Goal: Task Accomplishment & Management: Manage account settings

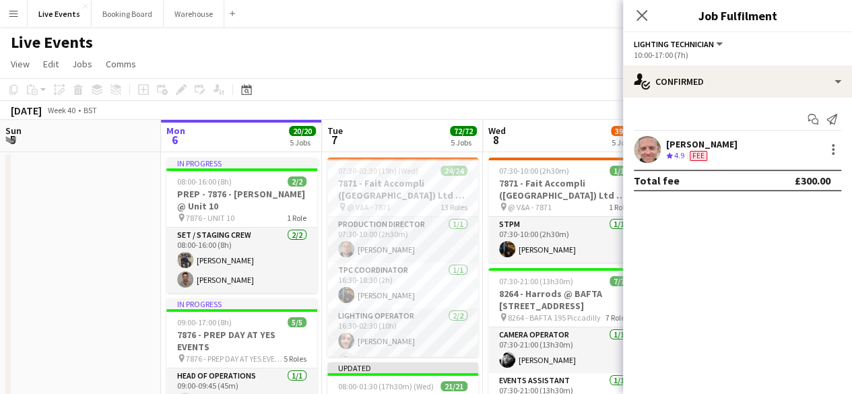
scroll to position [135, 0]
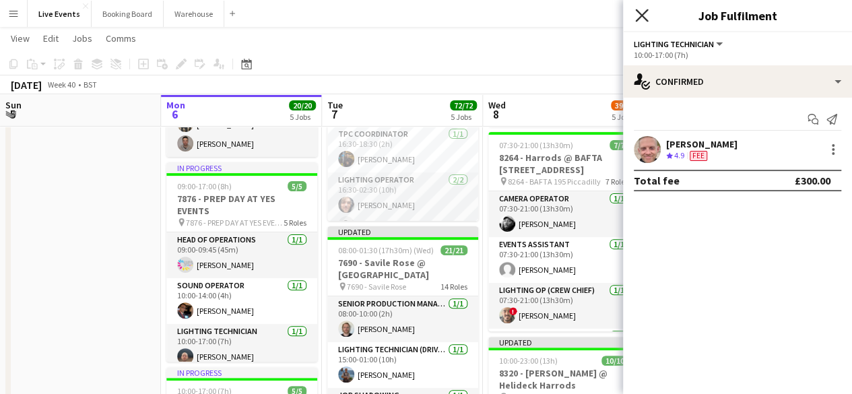
click at [641, 15] on icon at bounding box center [641, 15] width 13 height 13
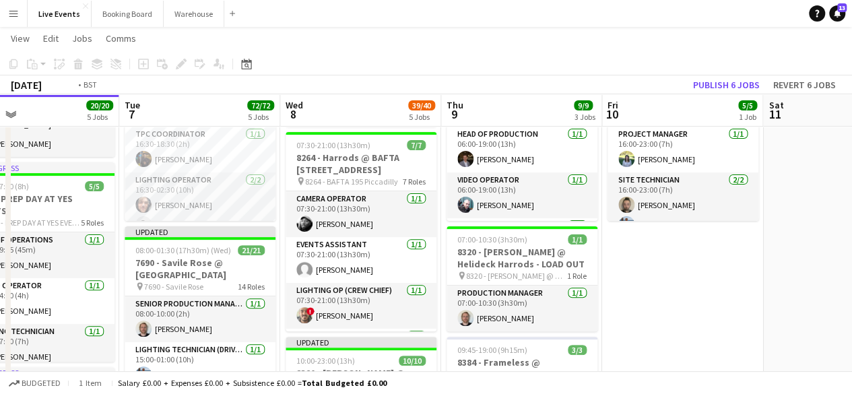
drag, startPoint x: 677, startPoint y: 259, endPoint x: 404, endPoint y: 257, distance: 272.7
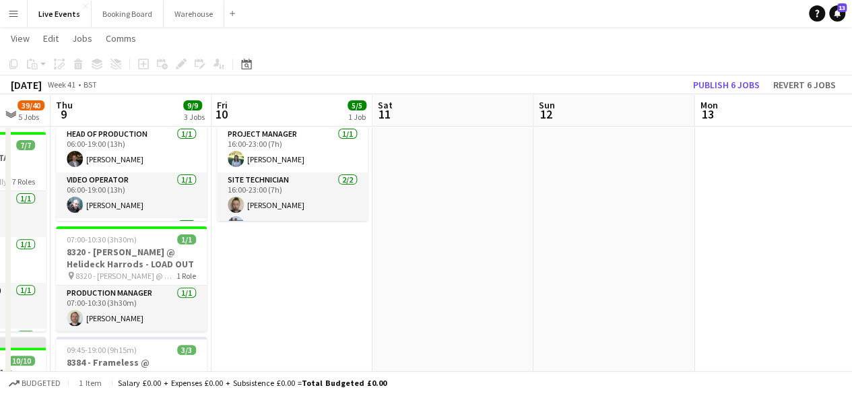
drag, startPoint x: 617, startPoint y: 257, endPoint x: 412, endPoint y: 257, distance: 204.7
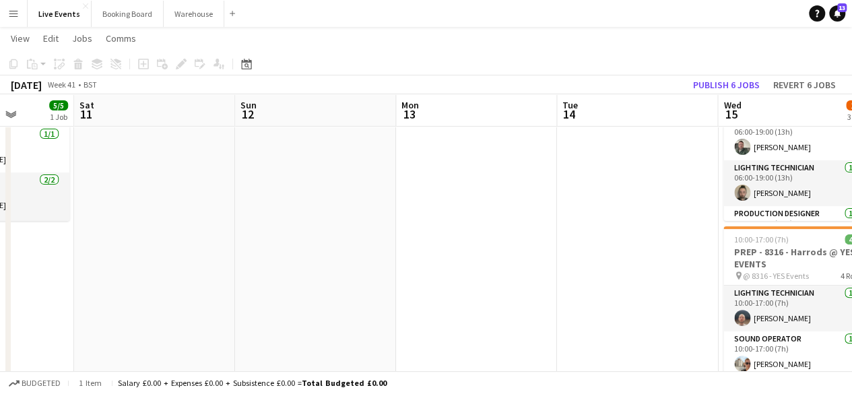
drag, startPoint x: 557, startPoint y: 239, endPoint x: 352, endPoint y: 253, distance: 205.2
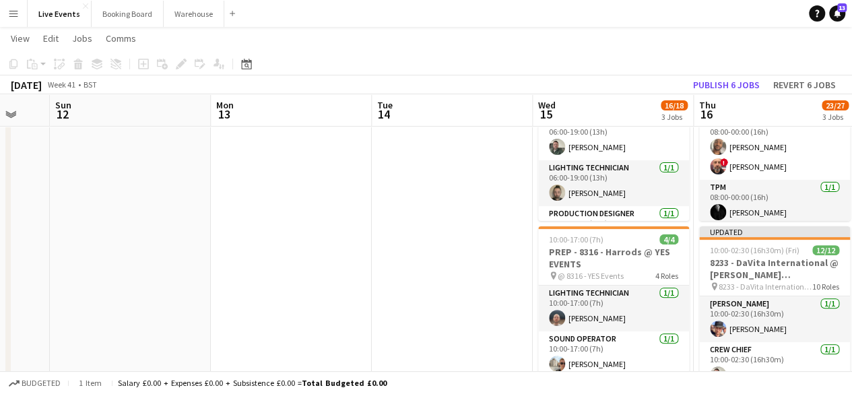
drag, startPoint x: 504, startPoint y: 240, endPoint x: 264, endPoint y: 246, distance: 239.8
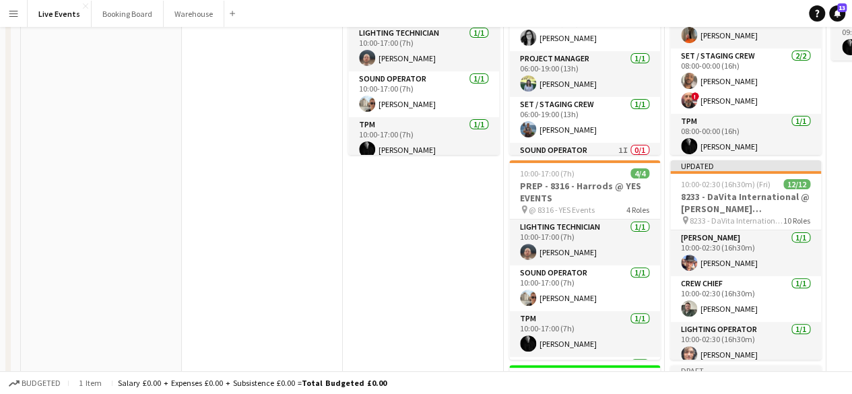
scroll to position [0, 0]
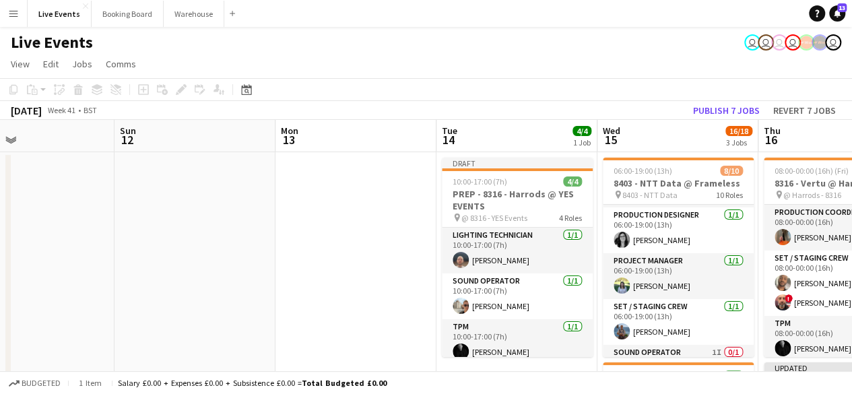
drag, startPoint x: 290, startPoint y: 270, endPoint x: 414, endPoint y: 280, distance: 125.0
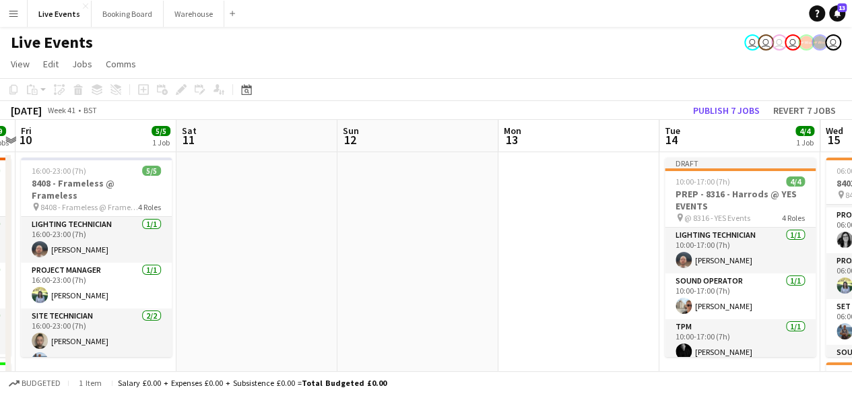
drag, startPoint x: 208, startPoint y: 276, endPoint x: 393, endPoint y: 290, distance: 185.7
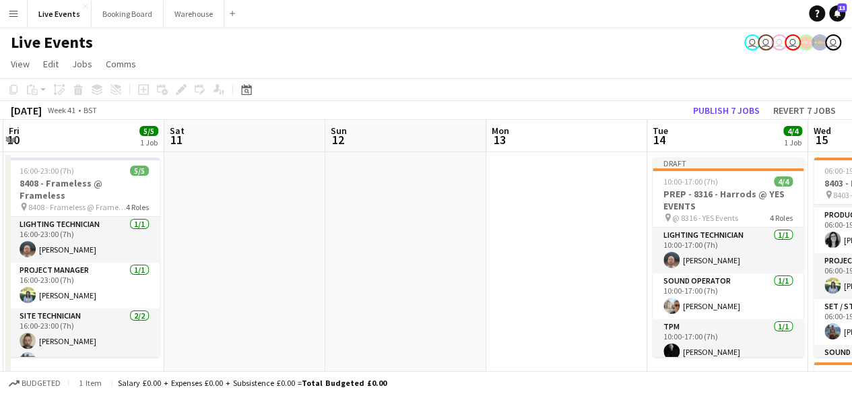
drag, startPoint x: 246, startPoint y: 277, endPoint x: 500, endPoint y: 302, distance: 254.5
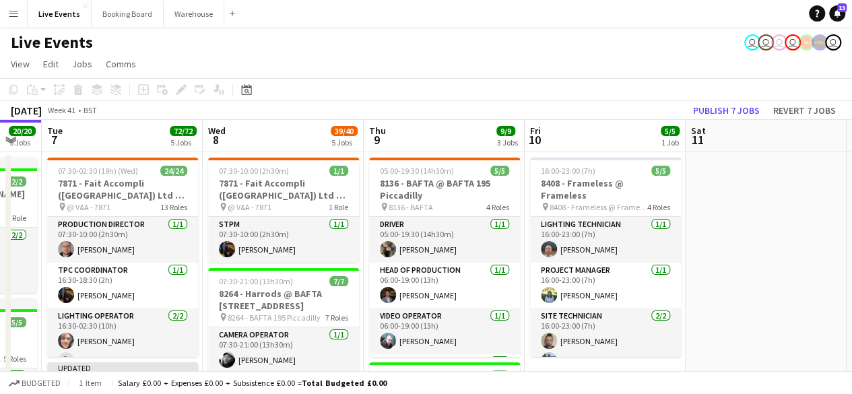
drag, startPoint x: 487, startPoint y: 273, endPoint x: 781, endPoint y: 294, distance: 294.4
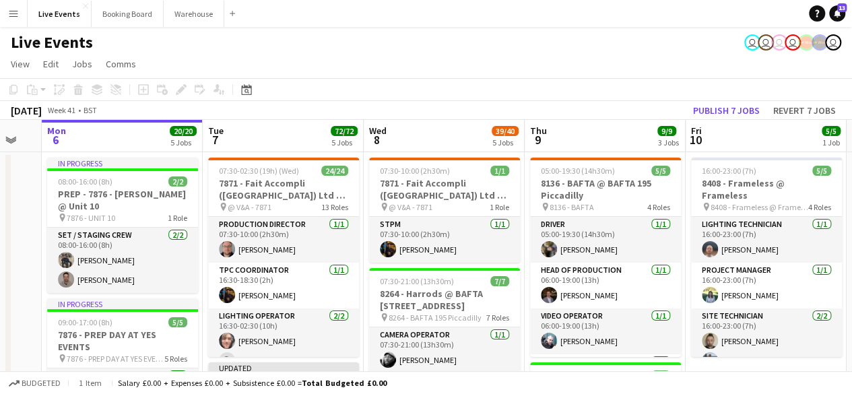
scroll to position [0, 418]
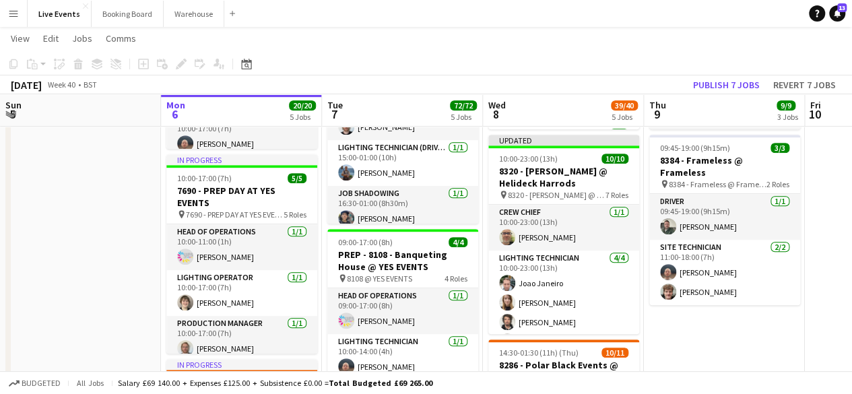
scroll to position [539, 0]
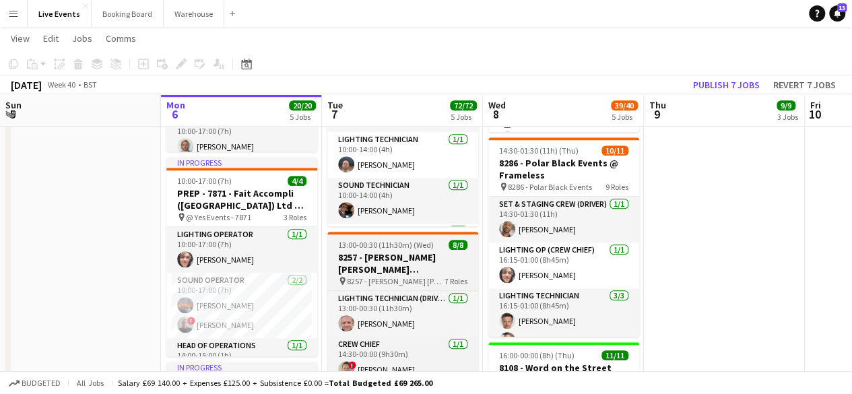
click at [385, 250] on app-job-card "13:00-00:30 (11h30m) (Wed) 8/8 8257 - [PERSON_NAME] [PERSON_NAME] International…" at bounding box center [402, 331] width 151 height 199
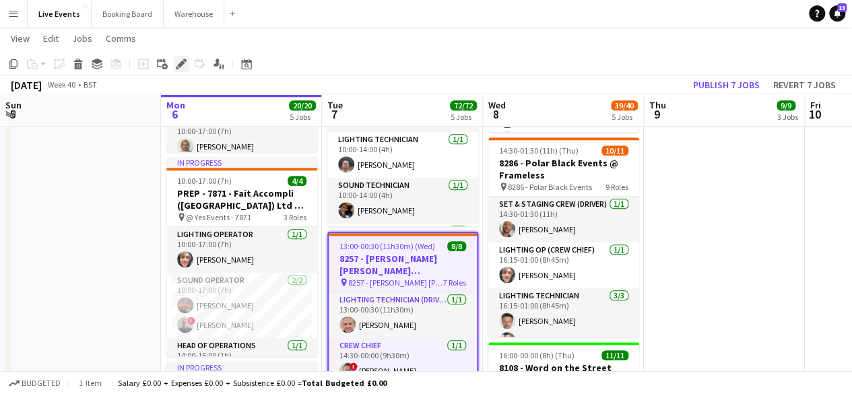
click at [180, 59] on icon "Edit" at bounding box center [181, 64] width 11 height 11
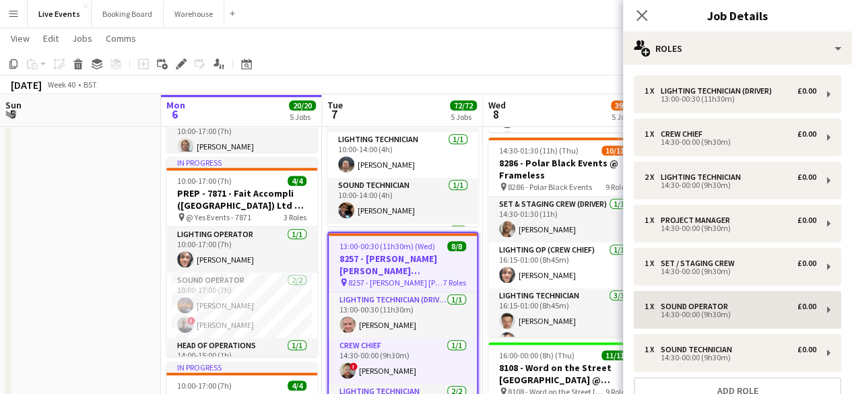
scroll to position [114, 0]
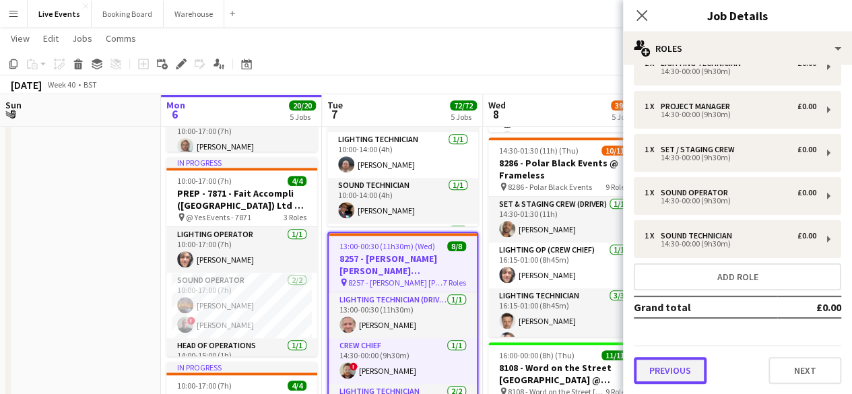
click at [684, 368] on button "Previous" at bounding box center [670, 370] width 73 height 27
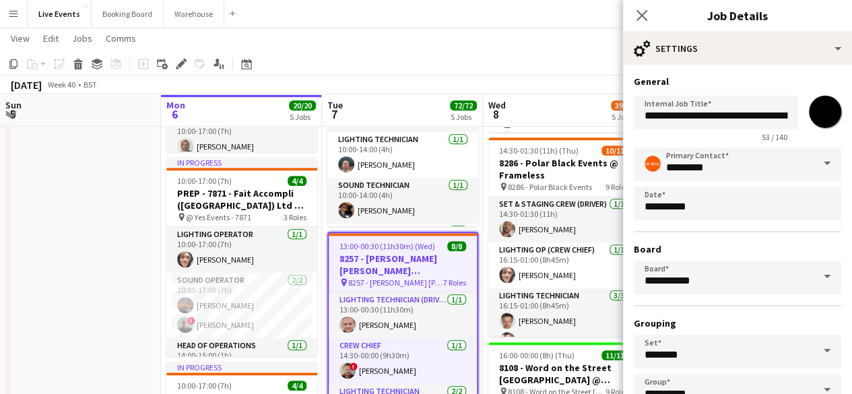
scroll to position [89, 0]
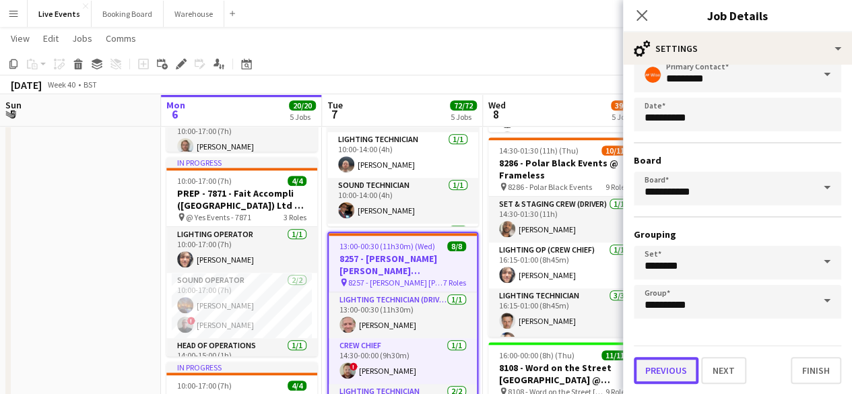
click at [656, 368] on button "Previous" at bounding box center [666, 370] width 65 height 27
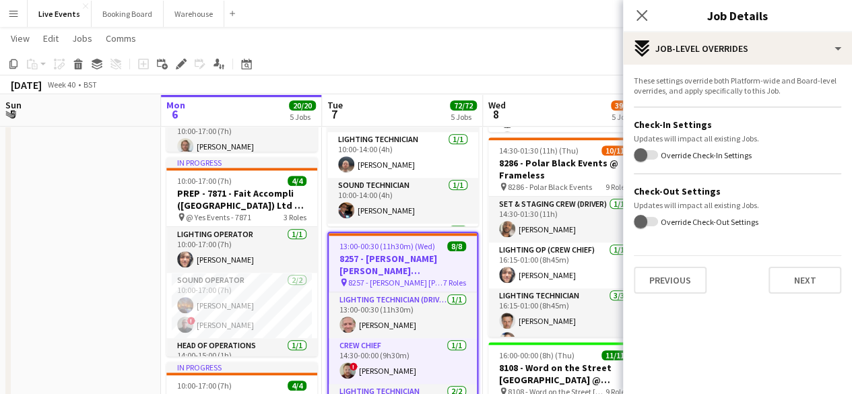
scroll to position [830, 0]
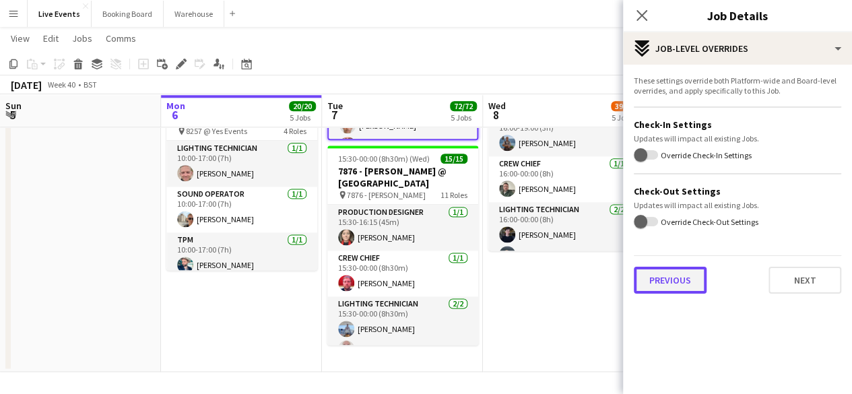
click at [683, 278] on button "Previous" at bounding box center [670, 280] width 73 height 27
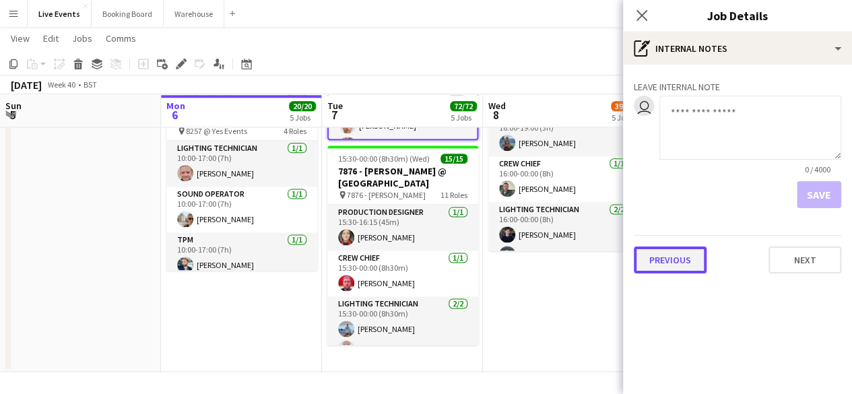
click at [659, 269] on button "Previous" at bounding box center [670, 259] width 73 height 27
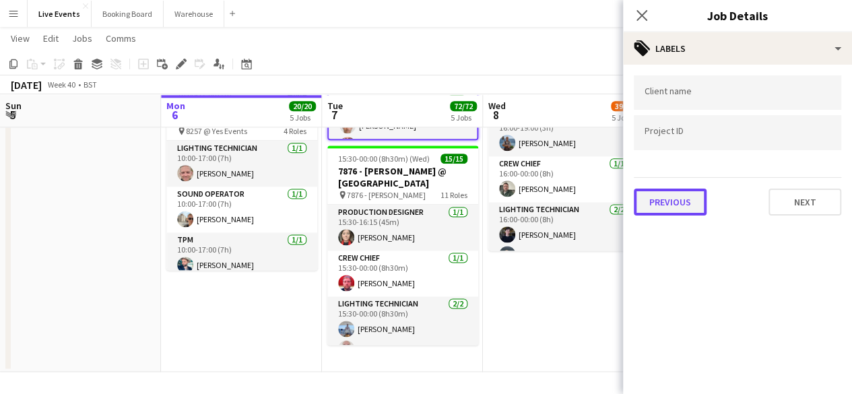
click at [684, 199] on button "Previous" at bounding box center [670, 202] width 73 height 27
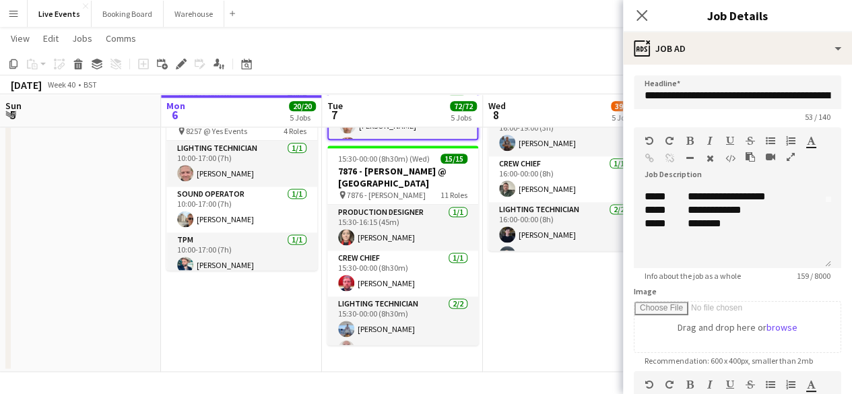
scroll to position [292, 0]
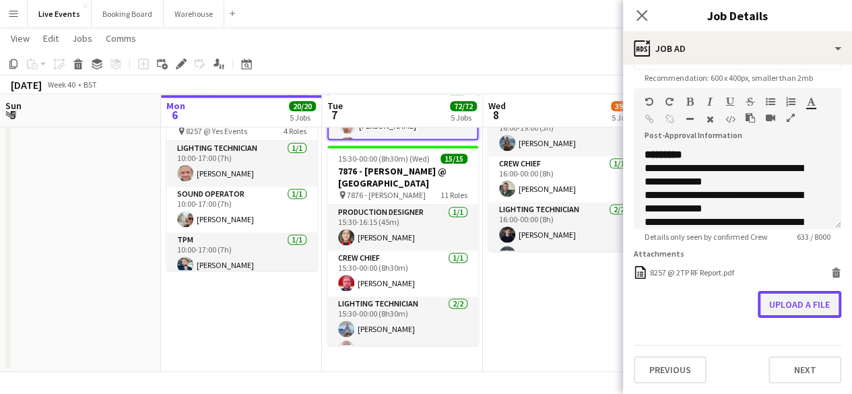
click at [780, 309] on button "Upload a file" at bounding box center [798, 304] width 83 height 27
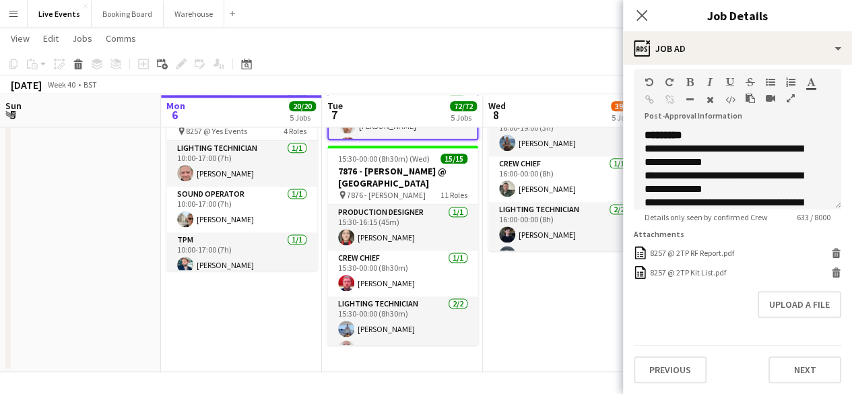
scroll to position [244, 0]
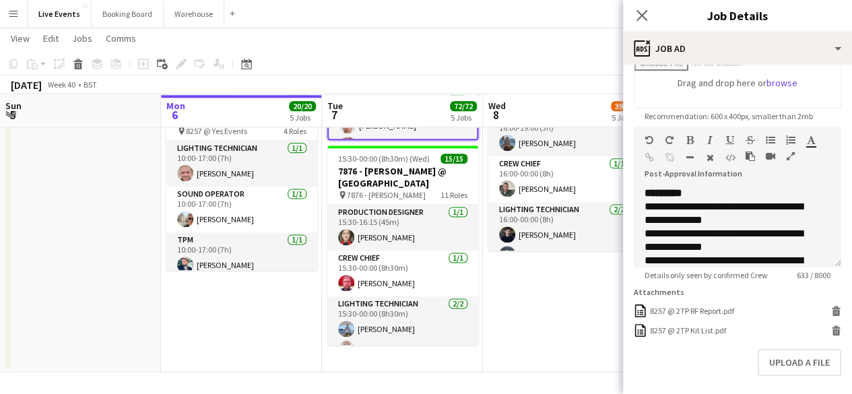
click at [677, 370] on div "Upload a file" at bounding box center [737, 362] width 207 height 27
click at [795, 370] on button "Upload a file" at bounding box center [798, 362] width 83 height 27
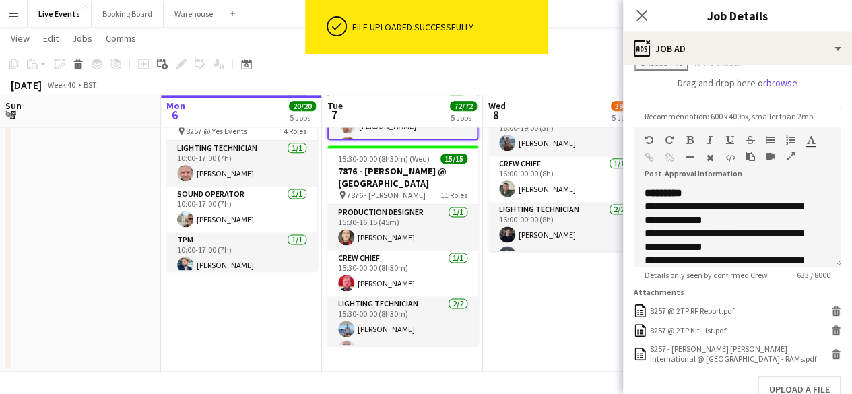
scroll to position [339, 0]
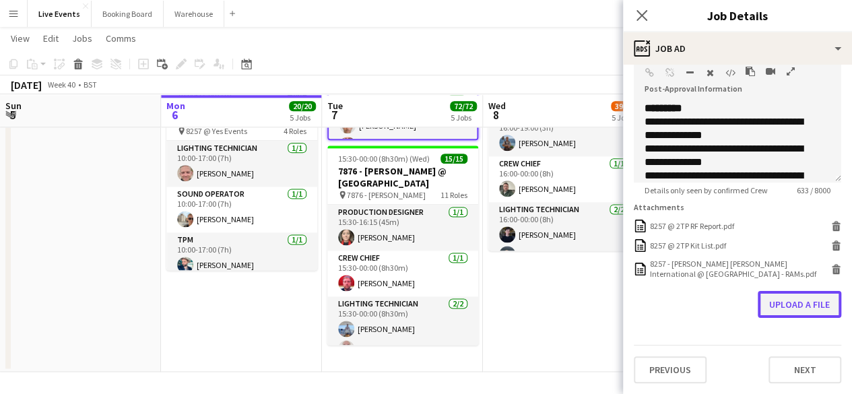
click at [771, 305] on button "Upload a file" at bounding box center [798, 304] width 83 height 27
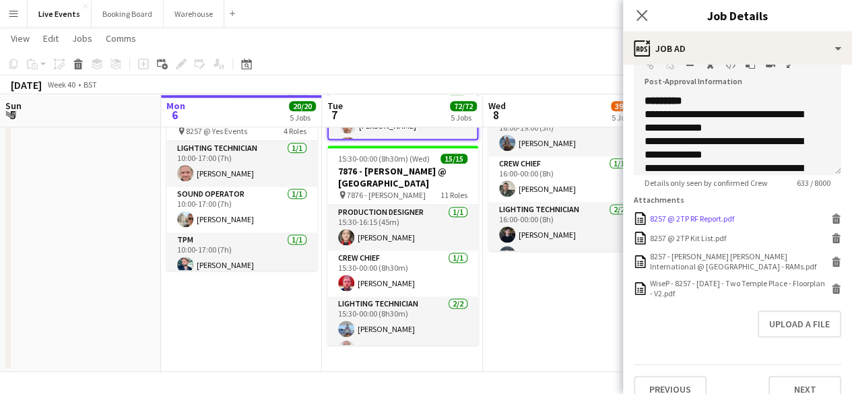
scroll to position [366, 0]
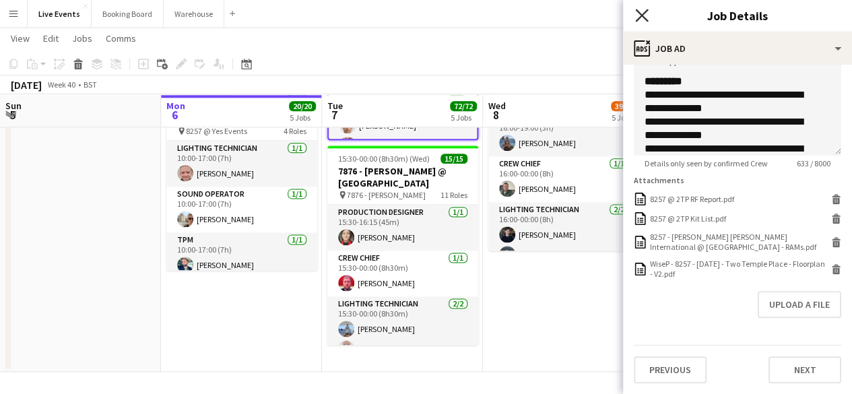
click at [640, 10] on icon "Close pop-in" at bounding box center [641, 15] width 13 height 13
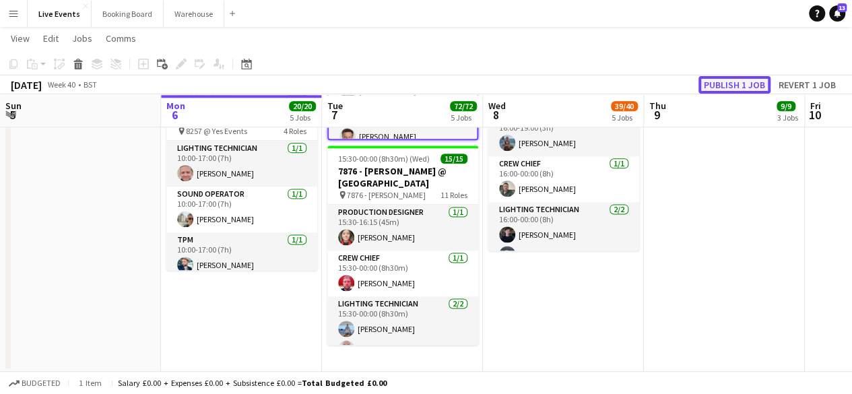
click at [745, 84] on button "Publish 1 job" at bounding box center [734, 85] width 72 height 18
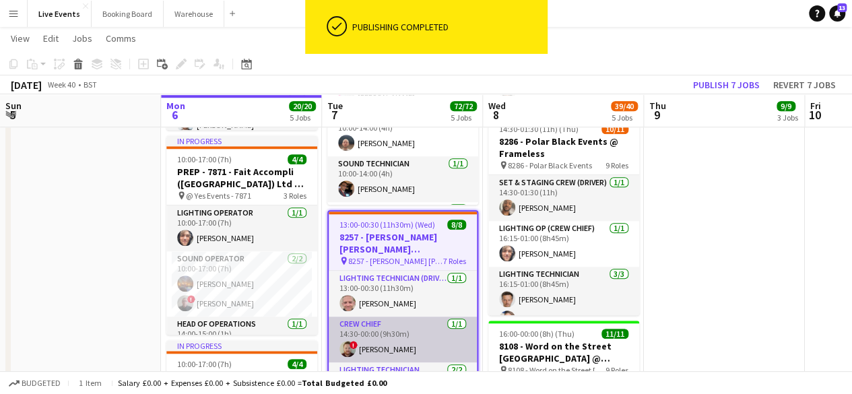
scroll to position [695, 0]
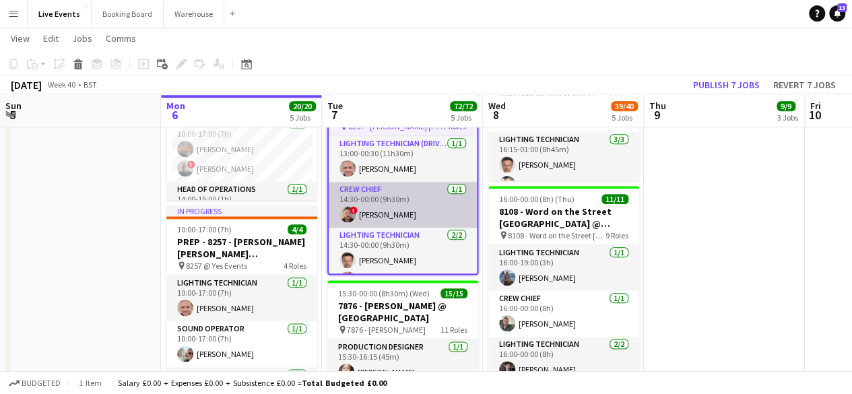
click at [386, 208] on app-card-role "Crew Chief [DATE] 14:30-00:00 (9h30m) ! [PERSON_NAME]" at bounding box center [403, 205] width 148 height 46
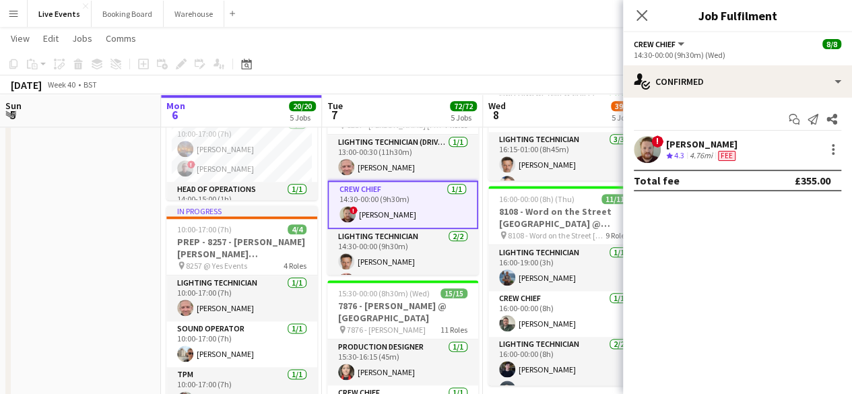
click at [694, 141] on div "[PERSON_NAME]" at bounding box center [702, 144] width 72 height 12
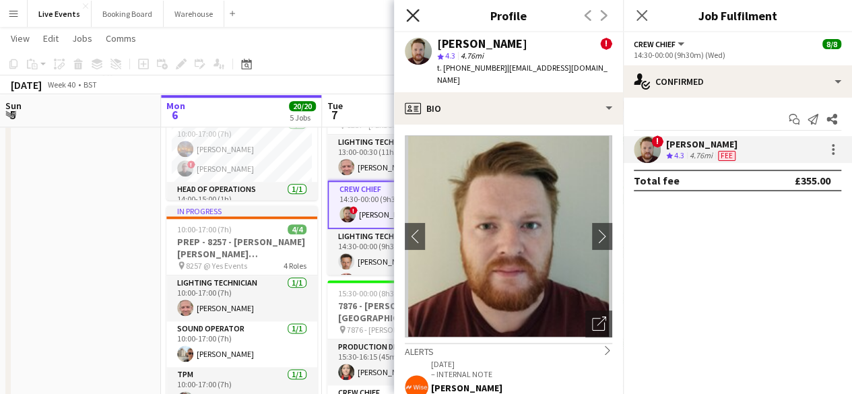
click at [409, 15] on icon "Close pop-in" at bounding box center [412, 15] width 13 height 13
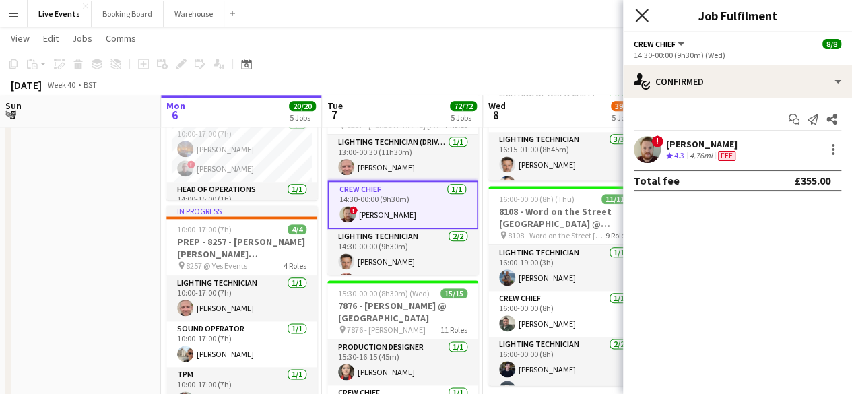
click at [642, 17] on icon at bounding box center [641, 15] width 13 height 13
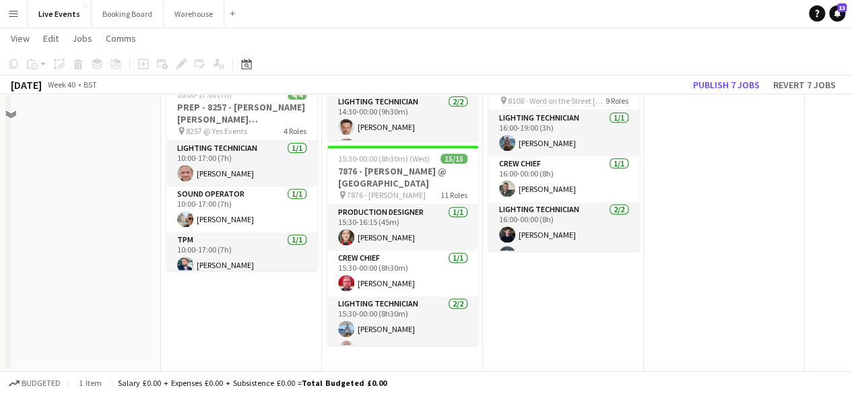
scroll to position [22, 0]
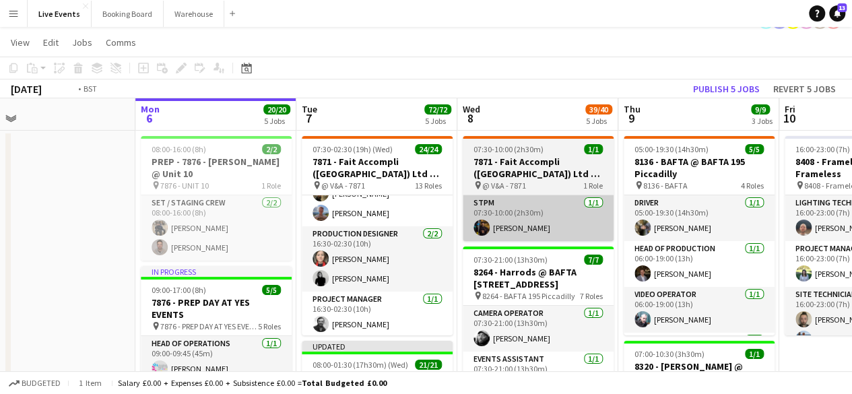
drag, startPoint x: 584, startPoint y: 283, endPoint x: 272, endPoint y: 205, distance: 321.9
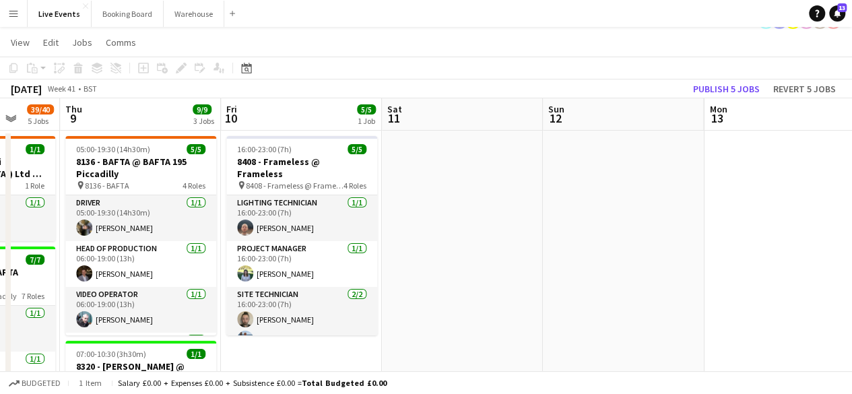
drag, startPoint x: 434, startPoint y: 212, endPoint x: 110, endPoint y: 153, distance: 328.6
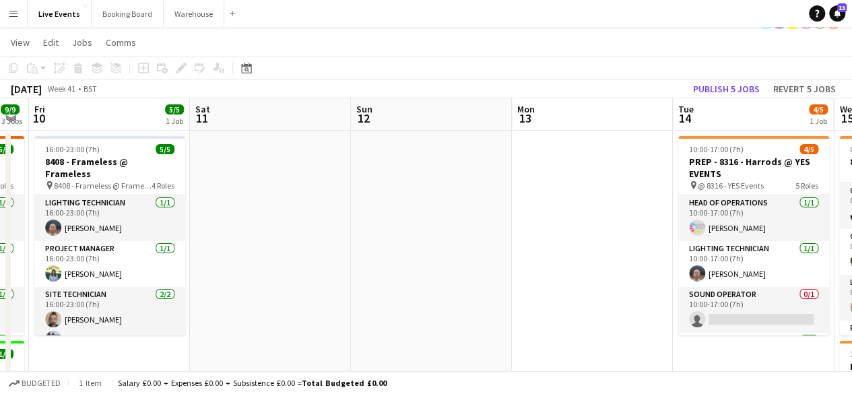
drag, startPoint x: 408, startPoint y: 183, endPoint x: 243, endPoint y: 150, distance: 168.2
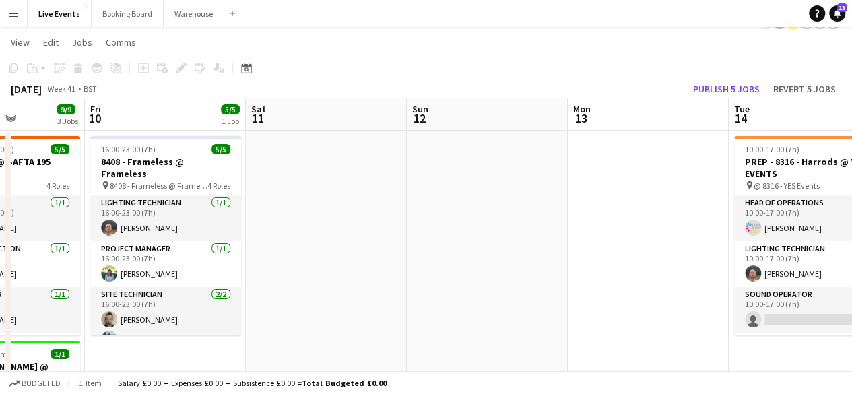
drag, startPoint x: 382, startPoint y: 182, endPoint x: 250, endPoint y: 170, distance: 133.2
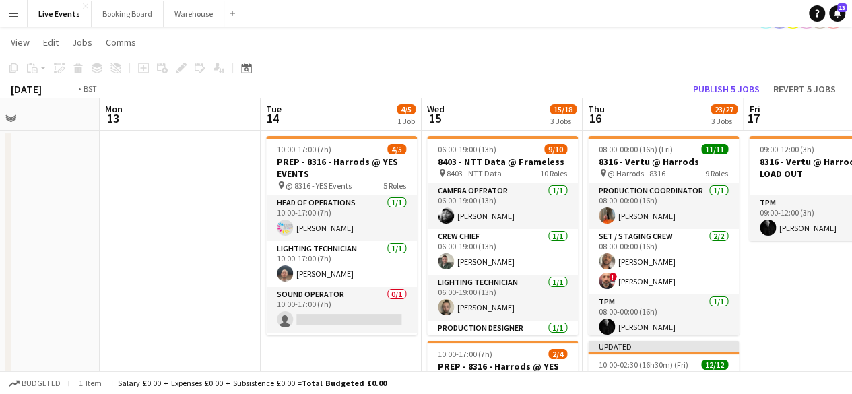
drag, startPoint x: 353, startPoint y: 185, endPoint x: 32, endPoint y: 116, distance: 329.1
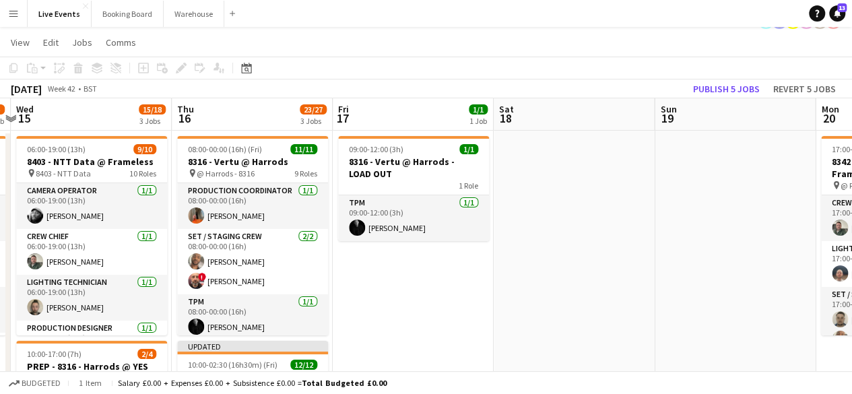
drag, startPoint x: 355, startPoint y: 200, endPoint x: 71, endPoint y: 133, distance: 291.9
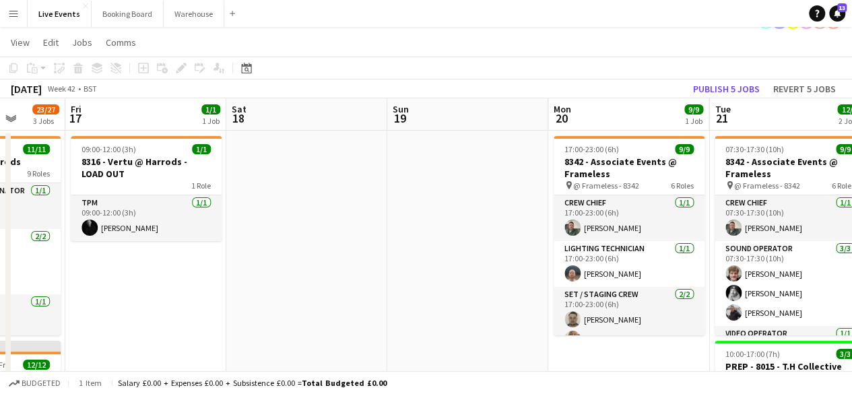
drag, startPoint x: 328, startPoint y: 168, endPoint x: 34, endPoint y: 112, distance: 299.5
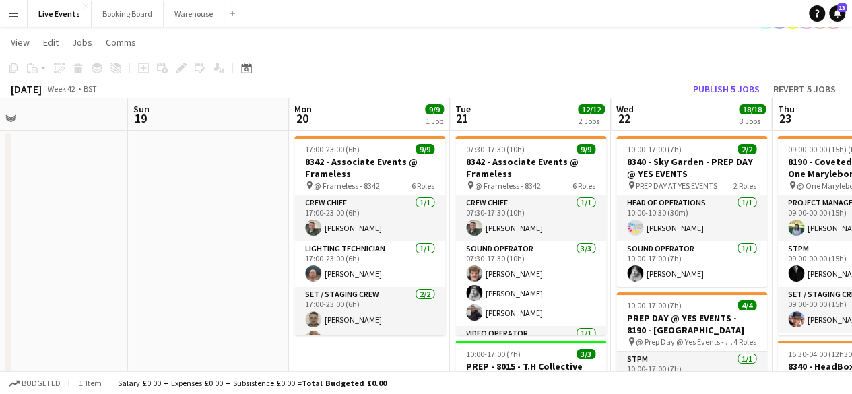
drag, startPoint x: 334, startPoint y: 178, endPoint x: 96, endPoint y: 115, distance: 246.6
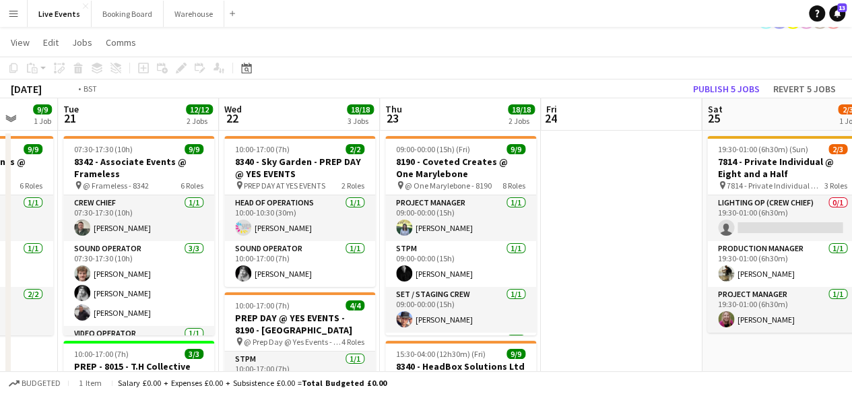
drag, startPoint x: 513, startPoint y: 185, endPoint x: 230, endPoint y: 135, distance: 287.8
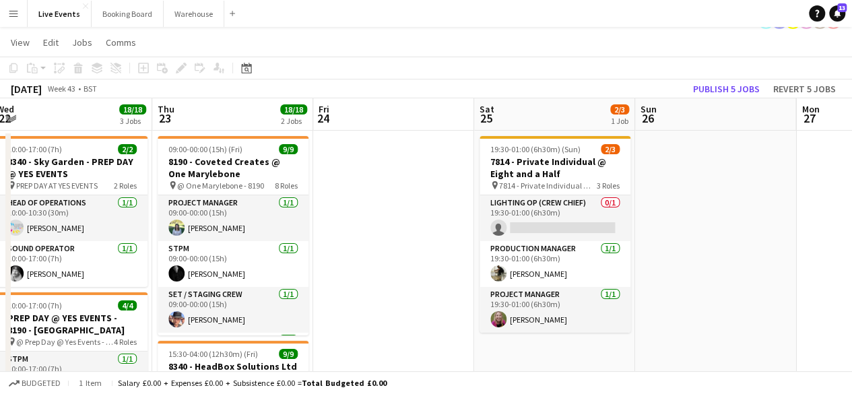
drag, startPoint x: 562, startPoint y: 180, endPoint x: 252, endPoint y: 151, distance: 311.1
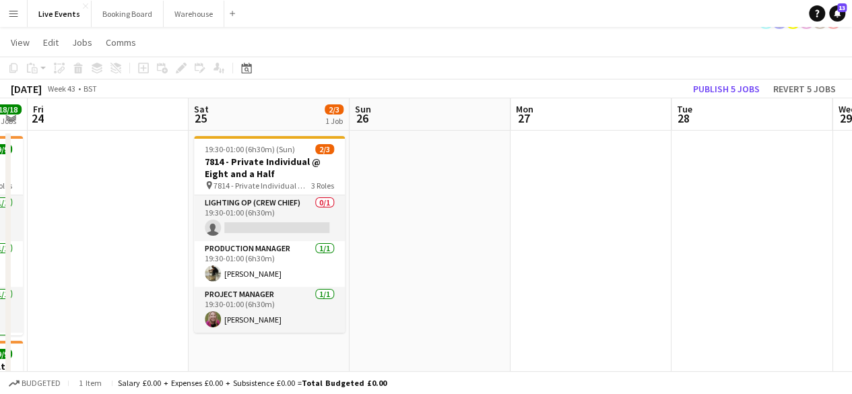
drag, startPoint x: 470, startPoint y: 178, endPoint x: 254, endPoint y: 134, distance: 220.5
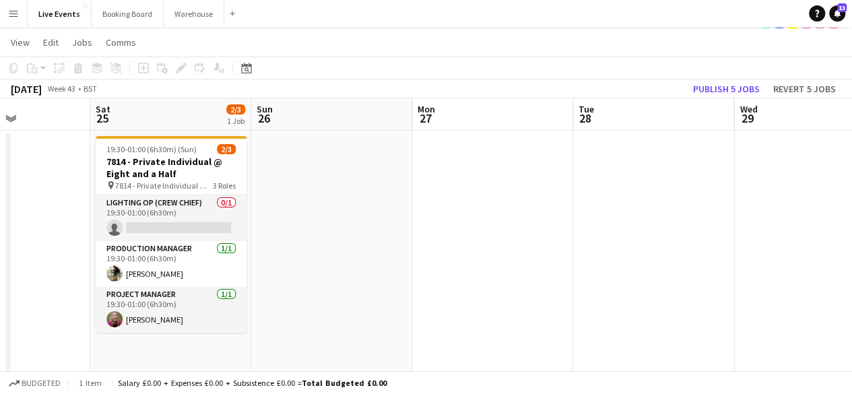
drag, startPoint x: 444, startPoint y: 172, endPoint x: 160, endPoint y: 138, distance: 286.1
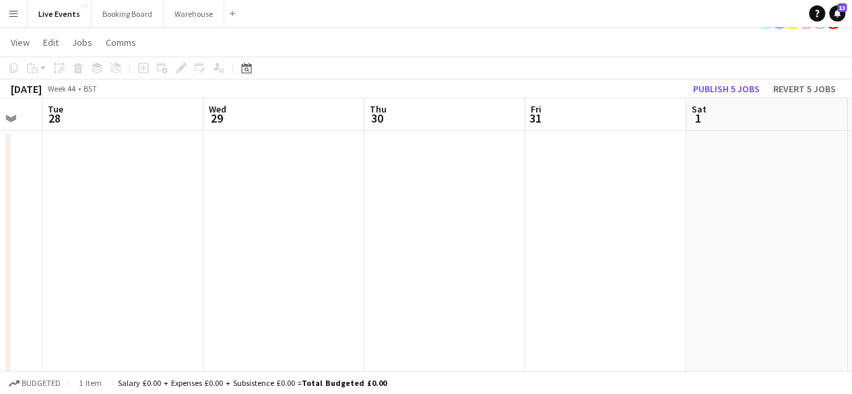
drag, startPoint x: 392, startPoint y: 221, endPoint x: 220, endPoint y: 230, distance: 171.9
drag, startPoint x: 228, startPoint y: 244, endPoint x: 18, endPoint y: 200, distance: 214.1
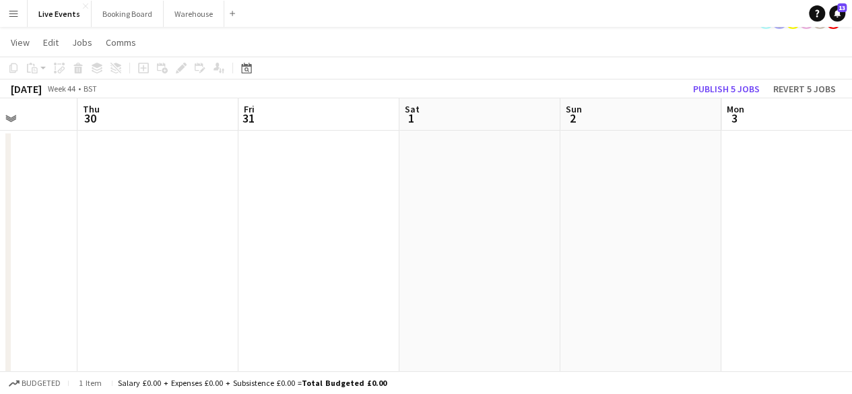
drag, startPoint x: 509, startPoint y: 211, endPoint x: 82, endPoint y: 168, distance: 429.1
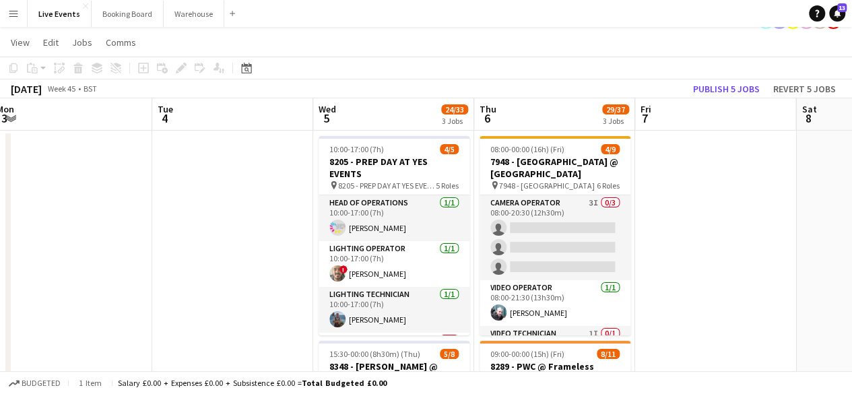
drag, startPoint x: 234, startPoint y: 193, endPoint x: 57, endPoint y: 138, distance: 186.1
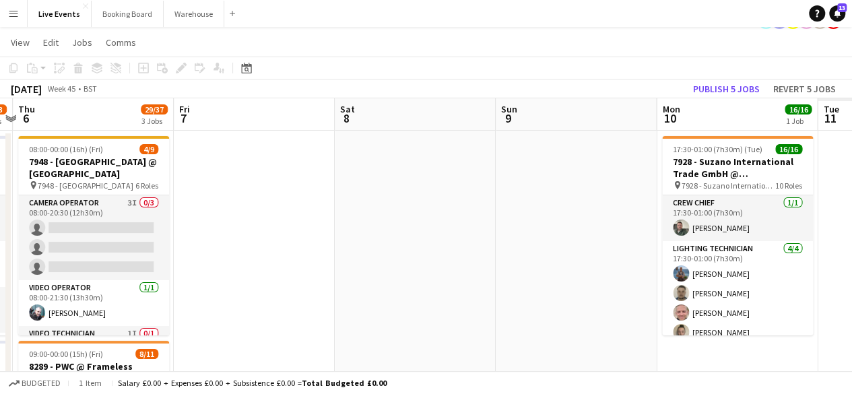
drag, startPoint x: 564, startPoint y: 209, endPoint x: 255, endPoint y: 156, distance: 314.4
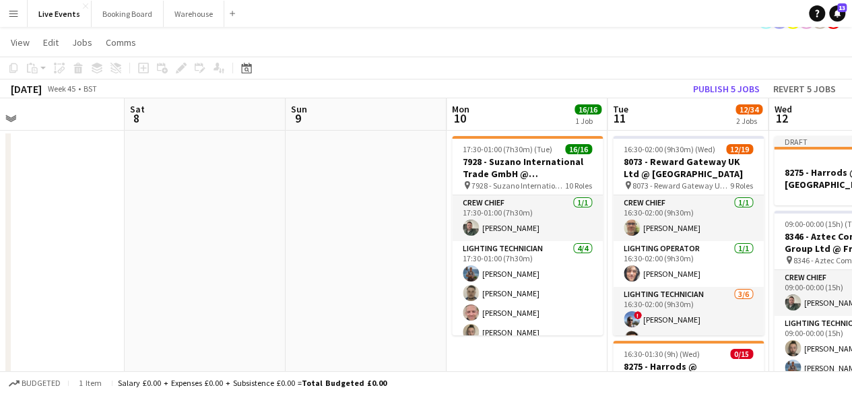
drag, startPoint x: 607, startPoint y: 197, endPoint x: 238, endPoint y: 109, distance: 379.4
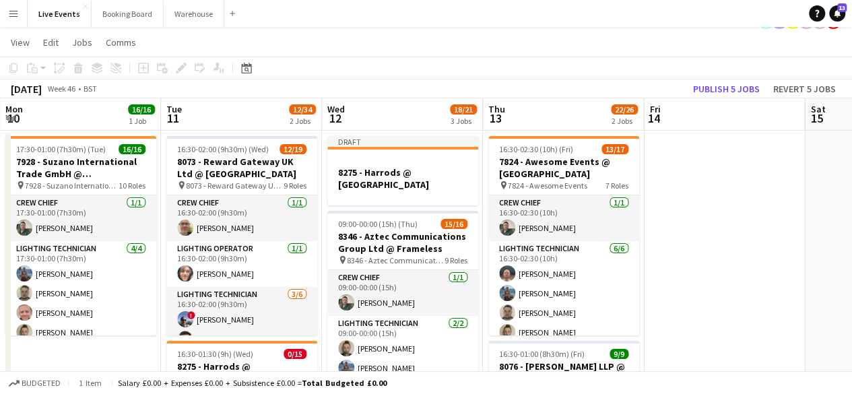
drag, startPoint x: 527, startPoint y: 165, endPoint x: 285, endPoint y: 131, distance: 244.1
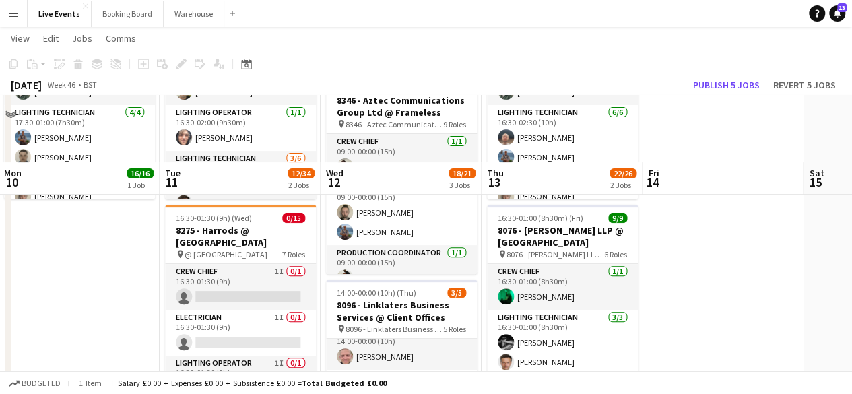
scroll to position [291, 0]
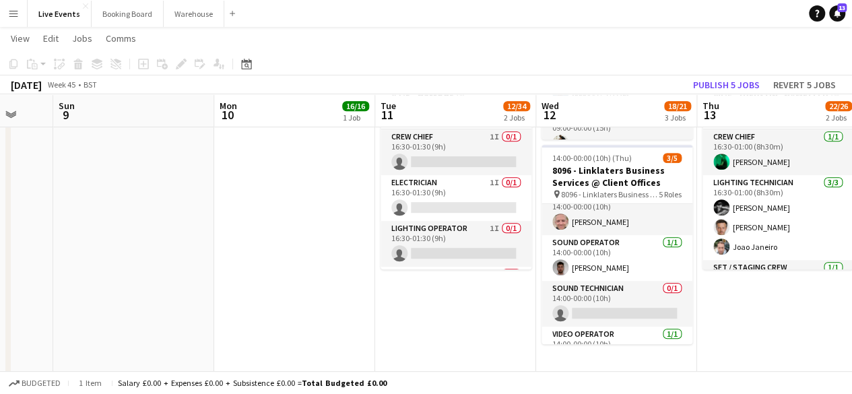
drag, startPoint x: 545, startPoint y: 343, endPoint x: 849, endPoint y: 352, distance: 303.8
click at [852, 360] on html "Menu Boards Boards Boards All jobs Status Workforce Workforce My Workforce Recr…" at bounding box center [426, 321] width 852 height 1224
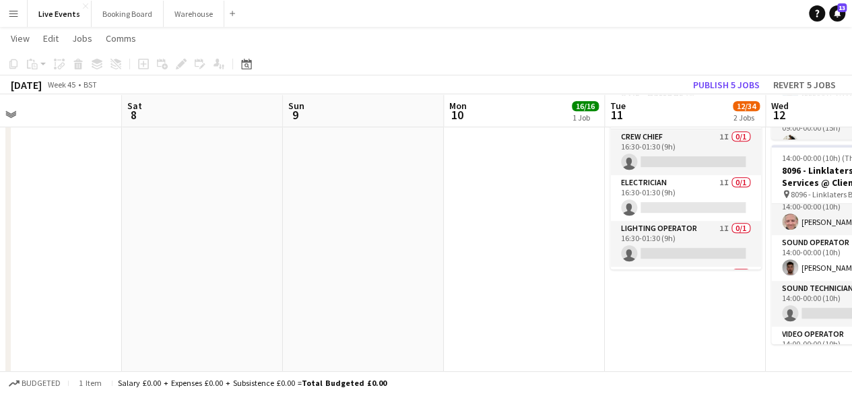
drag, startPoint x: 481, startPoint y: 314, endPoint x: 799, endPoint y: 346, distance: 319.4
click at [799, 346] on app-calendar-viewport "Wed 5 24/33 3 Jobs Thu 6 29/37 3 Jobs Fri 7 Sat 8 Sun 9 Mon 10 16/16 1 Job Tue …" at bounding box center [426, 336] width 852 height 1149
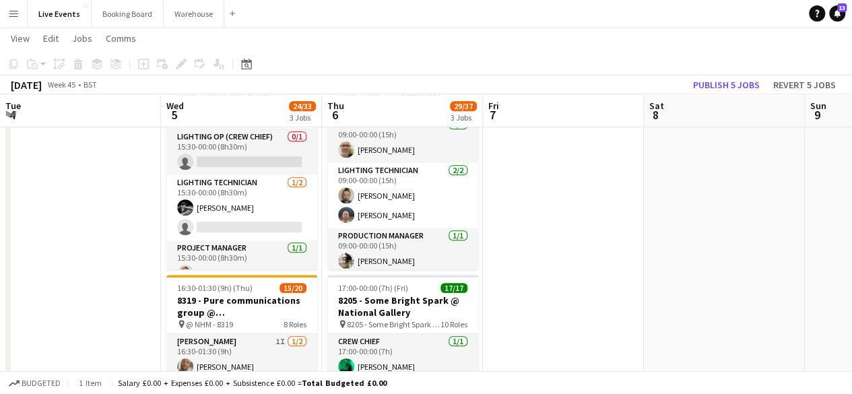
drag, startPoint x: 318, startPoint y: 271, endPoint x: 689, endPoint y: 331, distance: 375.7
click at [689, 331] on app-calendar-viewport "Sun 2 Mon 3 Tue 4 Wed 5 24/33 3 Jobs Thu 6 29/37 3 Jobs Fri 7 Sat 8 Sun 9 Mon 1…" at bounding box center [426, 336] width 852 height 1149
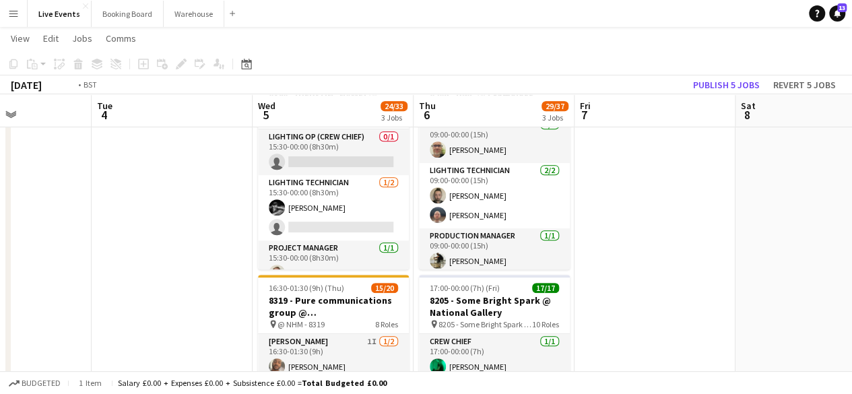
drag, startPoint x: 510, startPoint y: 292, endPoint x: 854, endPoint y: 298, distance: 344.1
click at [851, 298] on html "Menu Boards Boards Boards All jobs Status Workforce Workforce My Workforce Recr…" at bounding box center [426, 321] width 852 height 1224
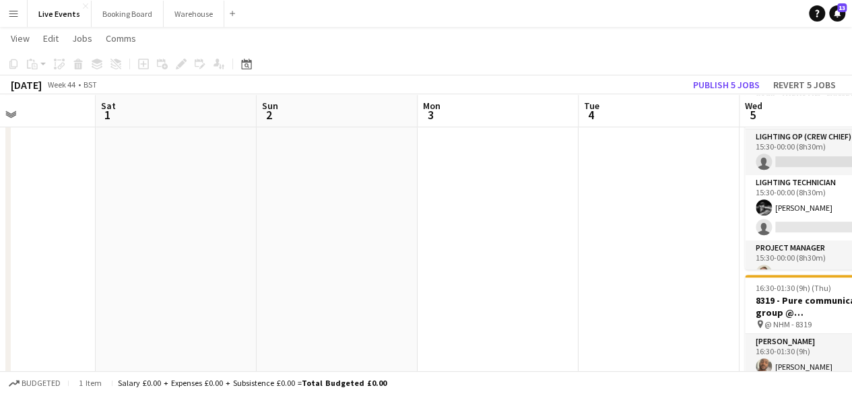
drag, startPoint x: 341, startPoint y: 240, endPoint x: 699, endPoint y: 276, distance: 360.1
click at [754, 277] on app-calendar-viewport "Thu 30 Fri 31 Sat 1 Sun 2 Mon 3 Tue 4 Wed 5 24/33 3 Jobs Thu 6 29/37 3 Jobs Fri…" at bounding box center [426, 336] width 852 height 1149
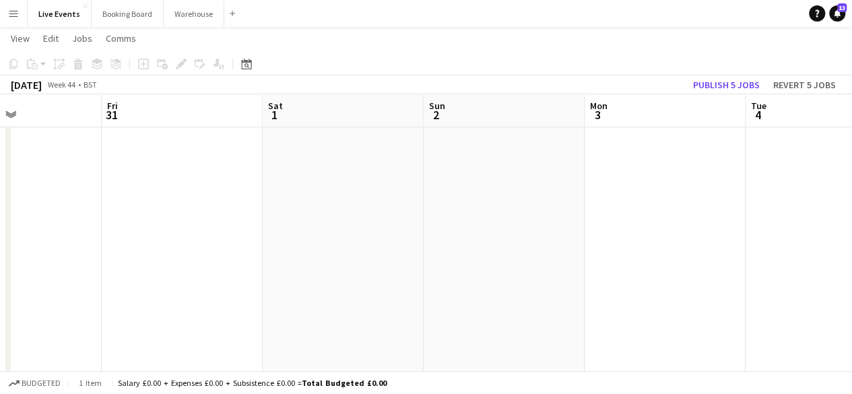
drag, startPoint x: 382, startPoint y: 264, endPoint x: 648, endPoint y: 270, distance: 266.0
click at [692, 277] on app-calendar-viewport "Tue 28 Wed 29 Thu 30 Fri 31 Sat 1 Sun 2 Mon 3 Tue 4 Wed 5 24/33 3 Jobs Thu 6 29…" at bounding box center [426, 336] width 852 height 1149
drag, startPoint x: 248, startPoint y: 241, endPoint x: 628, endPoint y: 263, distance: 379.7
click at [617, 263] on app-calendar-viewport "Sun 26 Mon 27 Tue 28 Wed 29 Thu 30 Fri 31 Sat 1 Sun 2 Mon 3 Tue 4 Wed 5 24/33 3…" at bounding box center [426, 336] width 852 height 1149
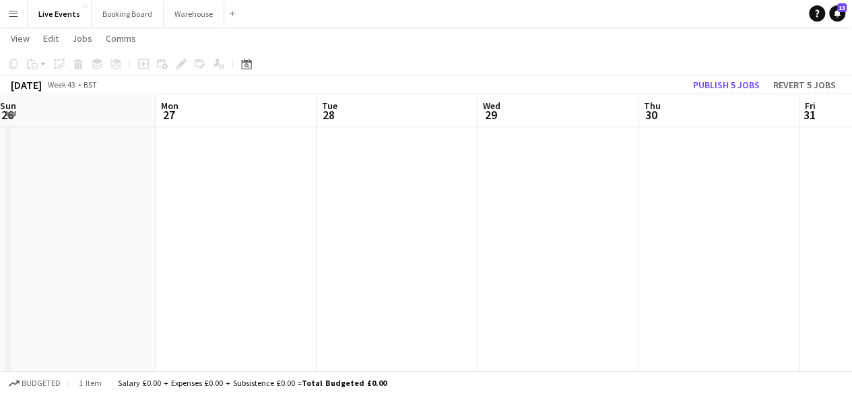
drag, startPoint x: 261, startPoint y: 244, endPoint x: 630, endPoint y: 261, distance: 369.3
click at [482, 261] on app-calendar-viewport "Fri 24 Sat 25 2/3 1 Job Sun 26 Mon 27 Tue 28 Wed 29 Thu 30 Fri 31 Sat 1 Sun 2 M…" at bounding box center [426, 336] width 852 height 1149
click at [612, 261] on app-calendar-viewport "Fri 24 Sat 25 2/3 1 Job Sun 26 Mon 27 Tue 28 Wed 29 Thu 30 Fri 31 Sat 1 Sun 2 M…" at bounding box center [426, 336] width 852 height 1149
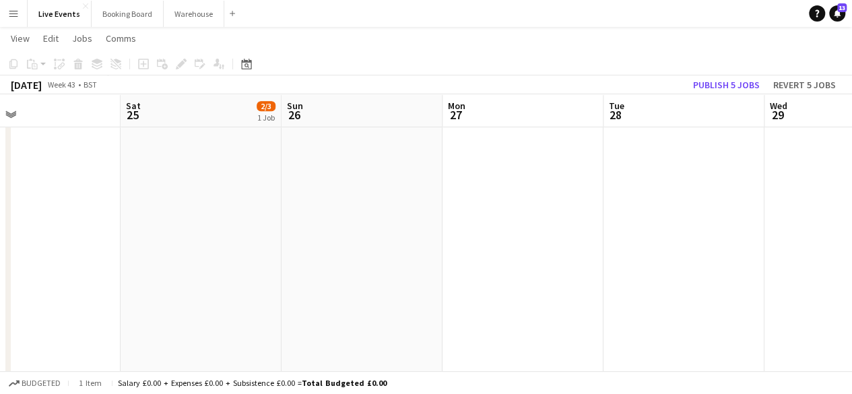
drag, startPoint x: 241, startPoint y: 247, endPoint x: 524, endPoint y: 259, distance: 283.1
click at [466, 262] on app-calendar-viewport "Wed 22 18/18 3 Jobs Thu 23 18/18 2 Jobs Fri 24 Sat 25 2/3 1 Job Sun 26 Mon 27 T…" at bounding box center [426, 336] width 852 height 1149
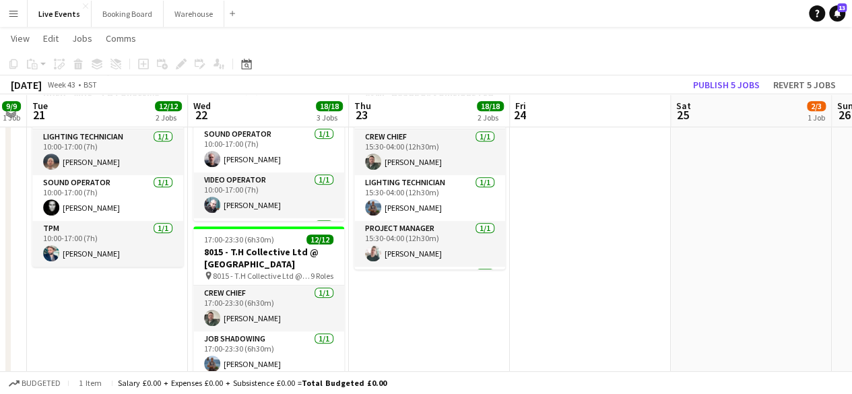
drag, startPoint x: 370, startPoint y: 244, endPoint x: 649, endPoint y: 256, distance: 279.0
click at [706, 255] on app-calendar-viewport "Sun 19 Mon 20 9/9 1 Job Tue 21 12/12 2 Jobs Wed 22 18/18 3 Jobs Thu 23 18/18 2 …" at bounding box center [426, 336] width 852 height 1149
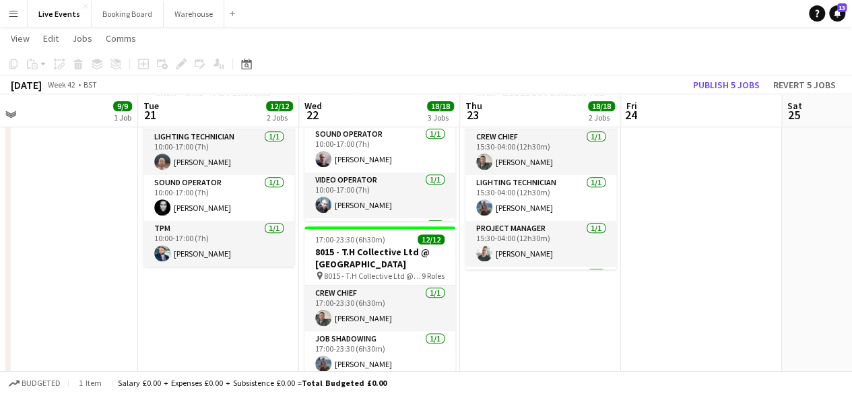
drag, startPoint x: 376, startPoint y: 247, endPoint x: 692, endPoint y: 250, distance: 315.8
click at [639, 250] on app-calendar-viewport "Sat 18 Sun 19 Mon 20 9/9 1 Job Tue 21 12/12 2 Jobs Wed 22 18/18 3 Jobs Thu 23 1…" at bounding box center [426, 336] width 852 height 1149
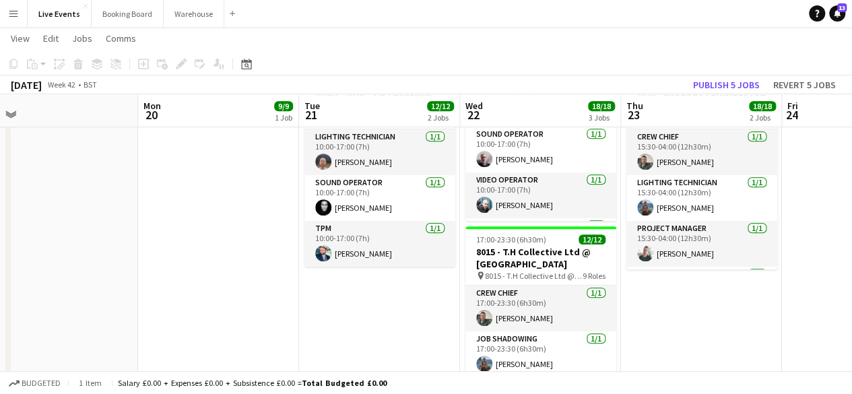
drag, startPoint x: 291, startPoint y: 248, endPoint x: 591, endPoint y: 265, distance: 300.8
click at [586, 265] on app-calendar-viewport "Fri 17 1/1 1 Job Sat 18 Sun 19 Mon 20 9/9 1 Job Tue 21 12/12 2 Jobs Wed 22 18/1…" at bounding box center [426, 336] width 852 height 1149
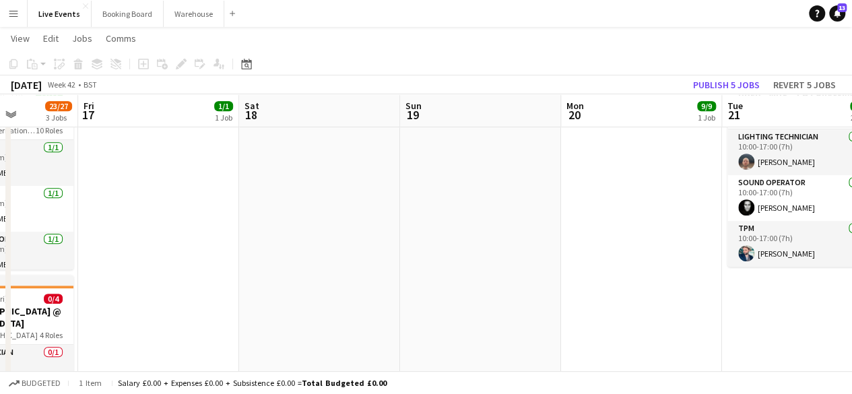
drag, startPoint x: 277, startPoint y: 243, endPoint x: 650, endPoint y: 293, distance: 376.3
click at [642, 290] on app-calendar-viewport "Wed 15 15/18 3 Jobs Thu 16 23/27 3 Jobs Fri 17 1/1 1 Job Sat 18 Sun 19 Mon 20 9…" at bounding box center [426, 336] width 852 height 1149
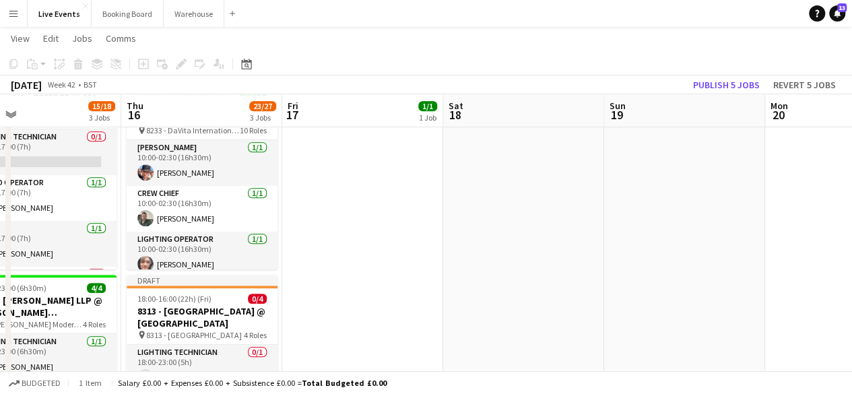
drag, startPoint x: 409, startPoint y: 269, endPoint x: 735, endPoint y: 312, distance: 328.7
click at [729, 312] on app-calendar-viewport "Mon 13 Tue 14 4/5 1 Job Wed 15 15/18 3 Jobs Thu 16 23/27 3 Jobs Fri 17 1/1 1 Jo…" at bounding box center [426, 336] width 852 height 1149
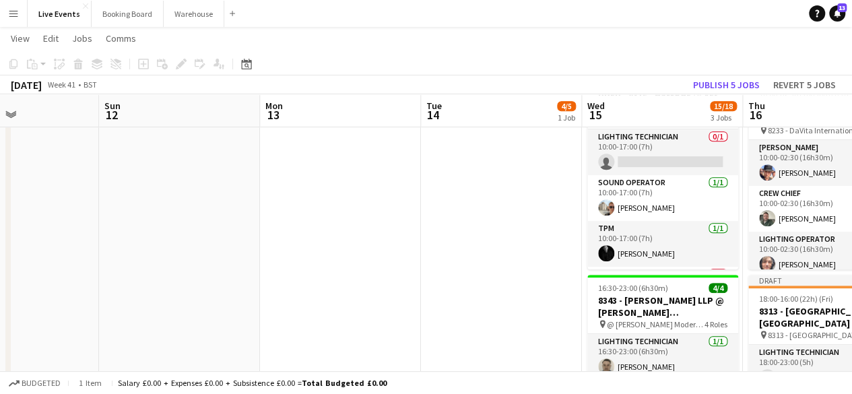
drag, startPoint x: 331, startPoint y: 257, endPoint x: 566, endPoint y: 298, distance: 238.0
click at [645, 304] on app-calendar-viewport "Thu 9 9/9 3 Jobs Fri 10 5/5 1 Job Sat 11 Sun 12 Mon 13 Tue 14 4/5 1 Job Wed 15 …" at bounding box center [426, 336] width 852 height 1149
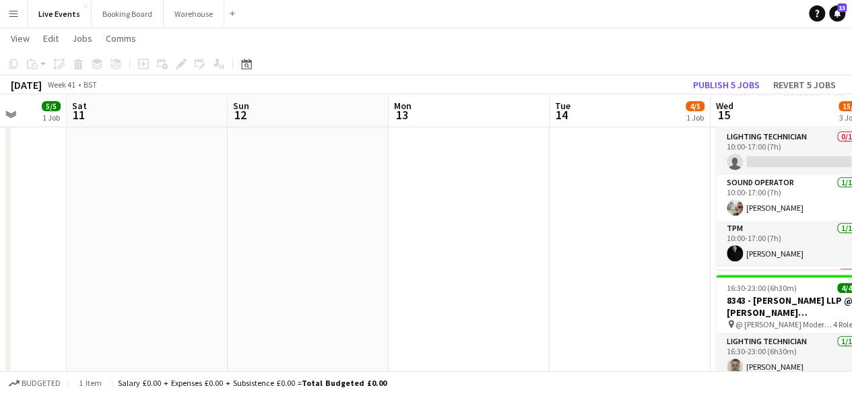
drag, startPoint x: 302, startPoint y: 239, endPoint x: 574, endPoint y: 306, distance: 280.2
click at [601, 304] on app-calendar-viewport "Thu 9 9/9 3 Jobs Fri 10 5/5 1 Job Sat 11 Sun 12 Mon 13 Tue 14 4/5 1 Job Wed 15 …" at bounding box center [426, 336] width 852 height 1149
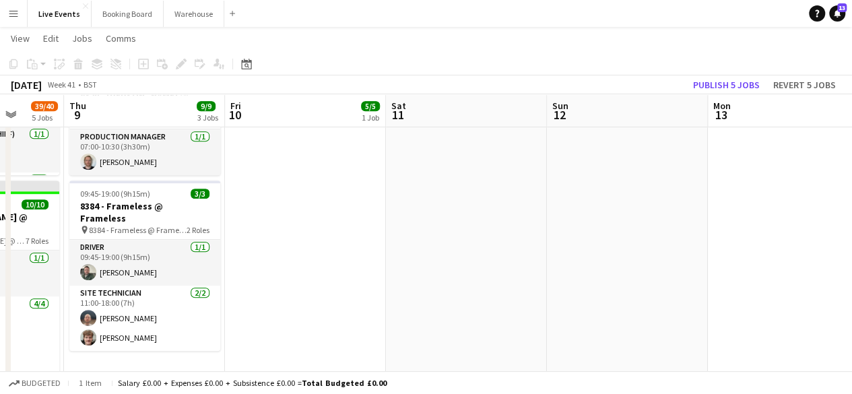
drag, startPoint x: 205, startPoint y: 280, endPoint x: 553, endPoint y: 345, distance: 354.8
click at [545, 344] on app-calendar-viewport "Tue 7 72/72 5 Jobs Wed 8 39/40 5 Jobs Thu 9 9/9 3 Jobs Fri 10 5/5 1 Job Sat 11 …" at bounding box center [426, 336] width 852 height 1149
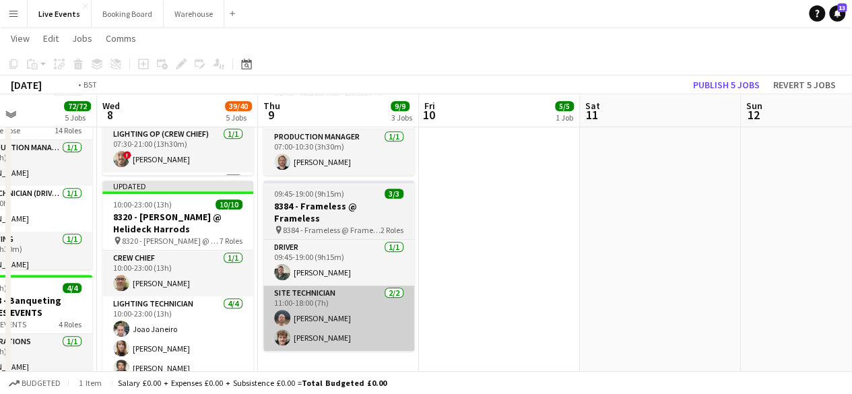
drag, startPoint x: 275, startPoint y: 278, endPoint x: 681, endPoint y: 335, distance: 410.7
click at [581, 325] on app-calendar-viewport "Sun 5 Mon 6 20/20 5 Jobs Tue 7 72/72 5 Jobs Wed 8 39/40 5 Jobs Thu 9 9/9 3 Jobs…" at bounding box center [426, 336] width 852 height 1149
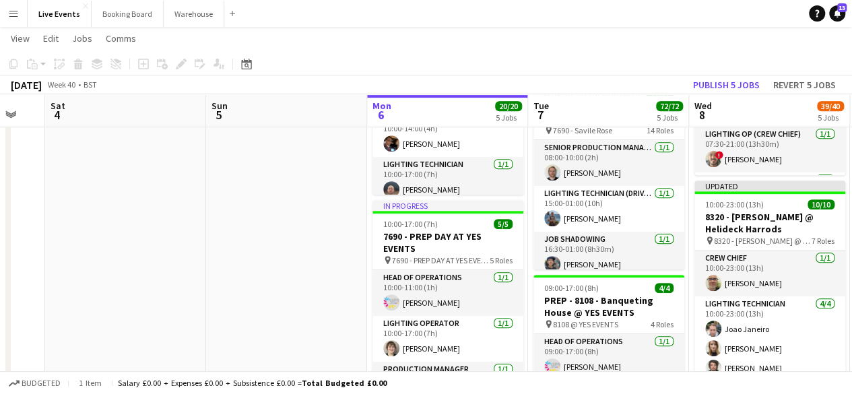
drag, startPoint x: 300, startPoint y: 297, endPoint x: 218, endPoint y: 290, distance: 81.8
click at [588, 356] on app-calendar-viewport "Thu 2 Fri 3 Sat 4 Sun 5 Mon 6 20/20 5 Jobs Tue 7 72/72 5 Jobs Wed 8 39/40 5 Job…" at bounding box center [426, 336] width 852 height 1149
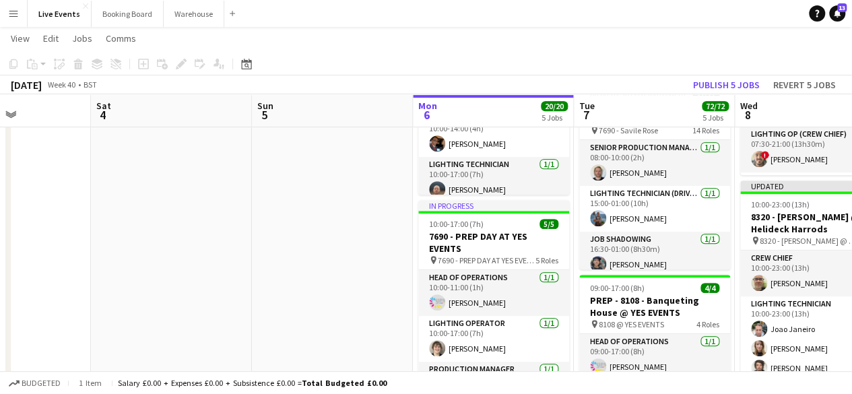
drag, startPoint x: 249, startPoint y: 298, endPoint x: 281, endPoint y: 297, distance: 31.7
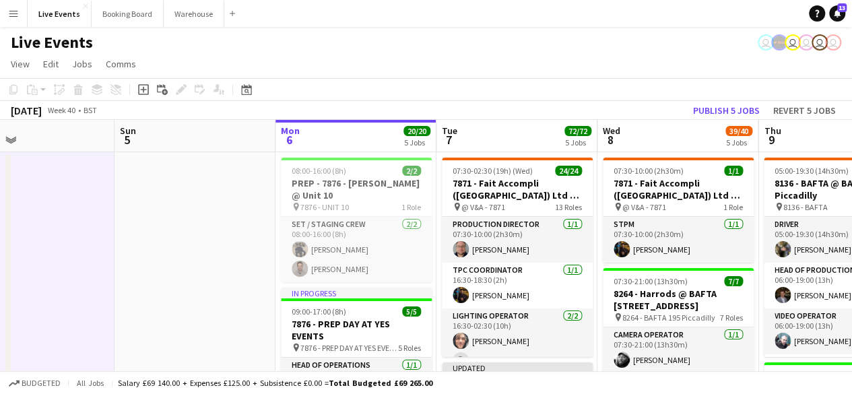
scroll to position [0, 622]
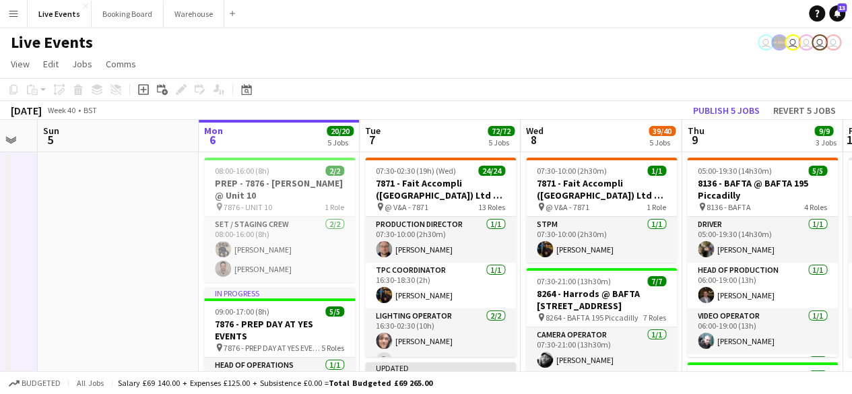
drag, startPoint x: 343, startPoint y: 235, endPoint x: 96, endPoint y: 165, distance: 257.5
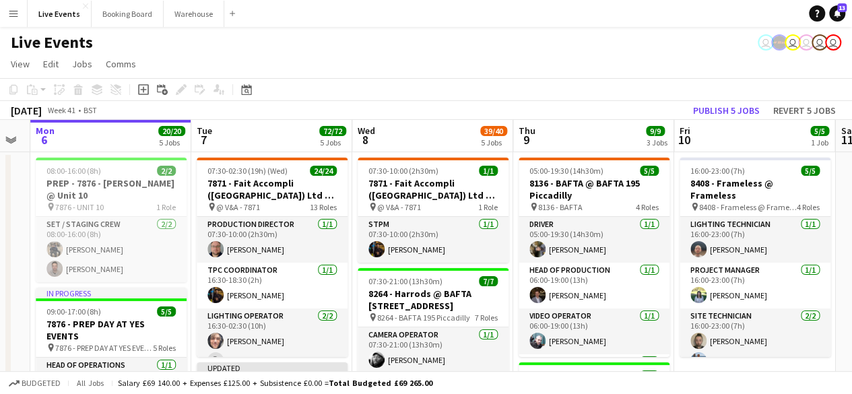
scroll to position [0, 485]
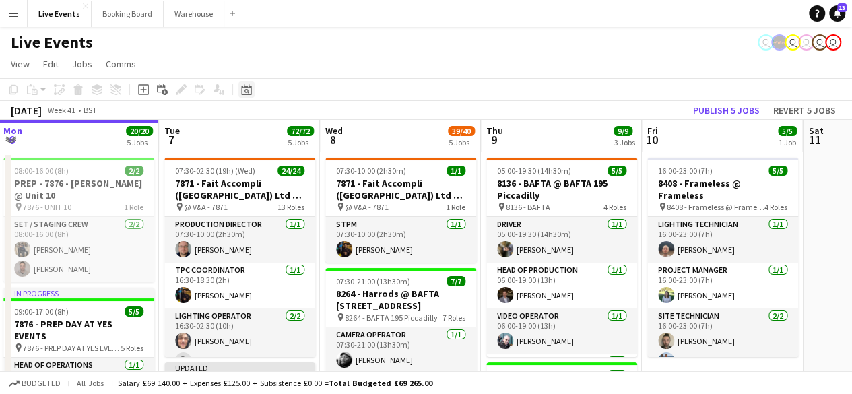
drag, startPoint x: 505, startPoint y: 201, endPoint x: 250, endPoint y: 83, distance: 280.5
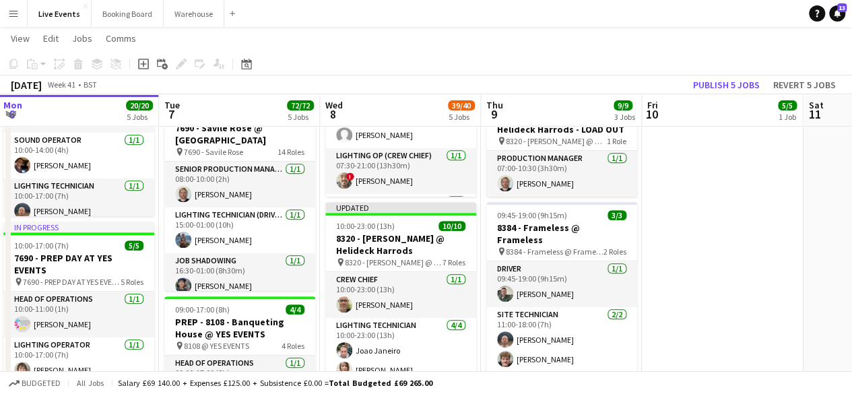
scroll to position [337, 0]
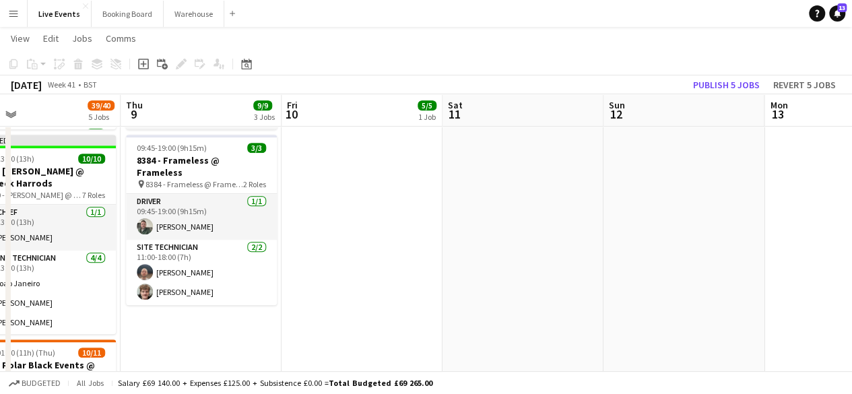
drag, startPoint x: 683, startPoint y: 282, endPoint x: 326, endPoint y: 231, distance: 360.5
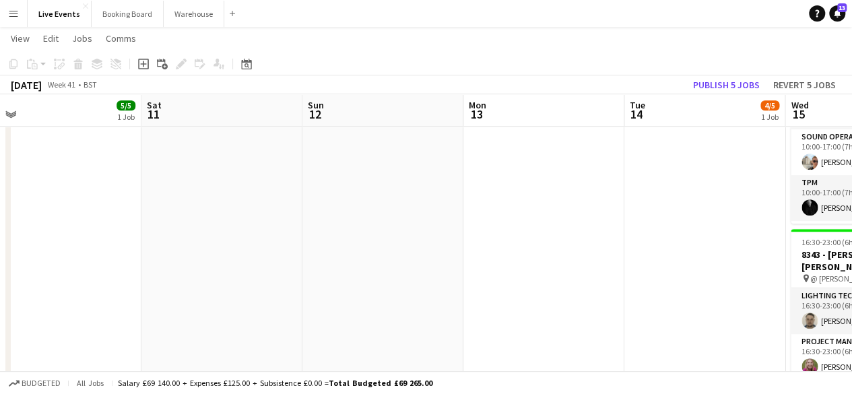
drag, startPoint x: 478, startPoint y: 251, endPoint x: 184, endPoint y: 220, distance: 295.2
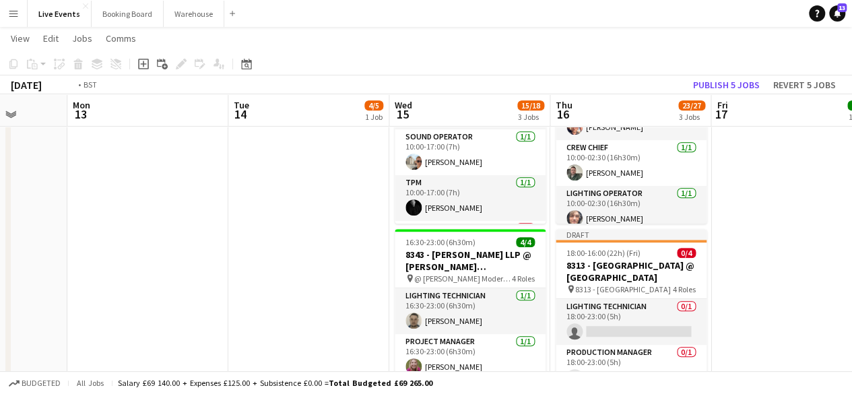
drag, startPoint x: 442, startPoint y: 242, endPoint x: 69, endPoint y: 187, distance: 377.2
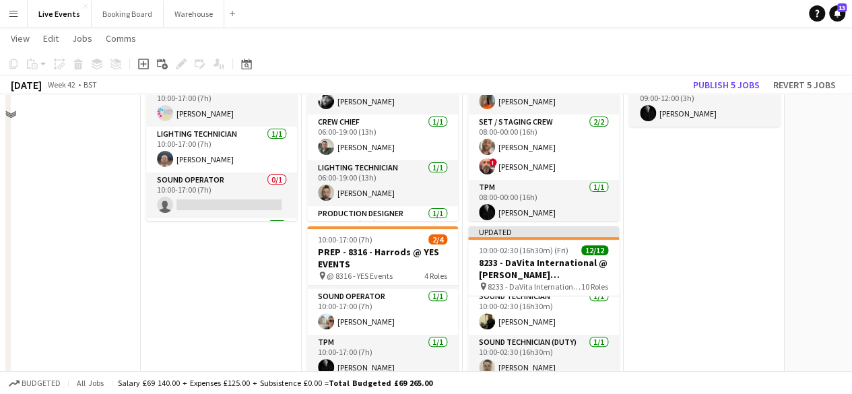
scroll to position [0, 0]
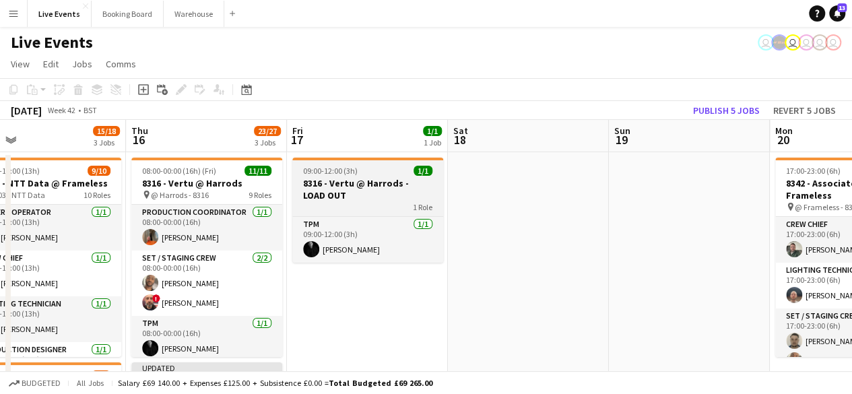
drag, startPoint x: 669, startPoint y: 303, endPoint x: 331, endPoint y: 201, distance: 353.0
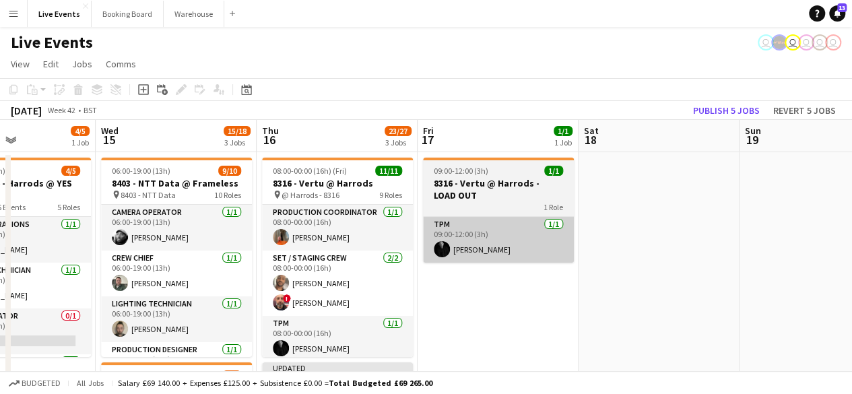
drag, startPoint x: 376, startPoint y: 213, endPoint x: 562, endPoint y: 257, distance: 191.4
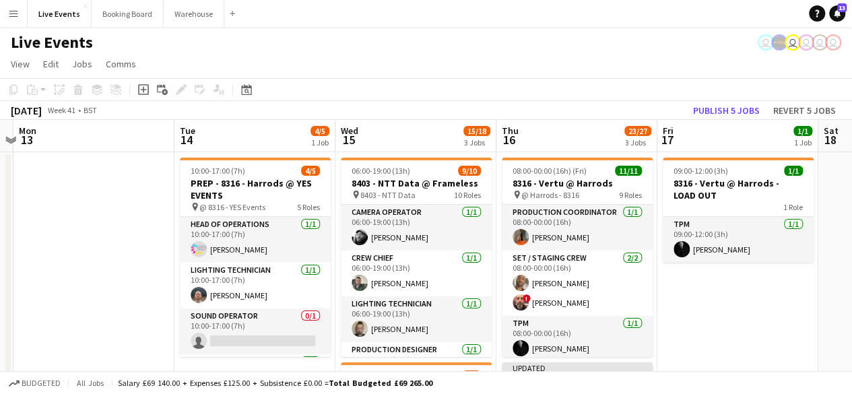
drag, startPoint x: 560, startPoint y: 297, endPoint x: 780, endPoint y: 323, distance: 221.0
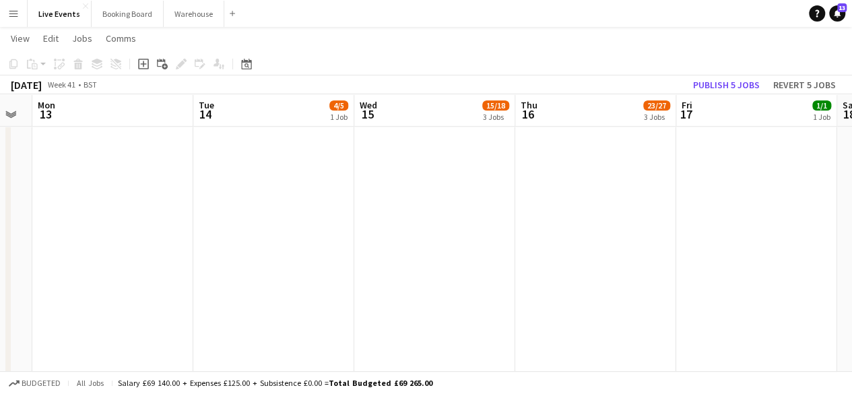
scroll to position [269, 0]
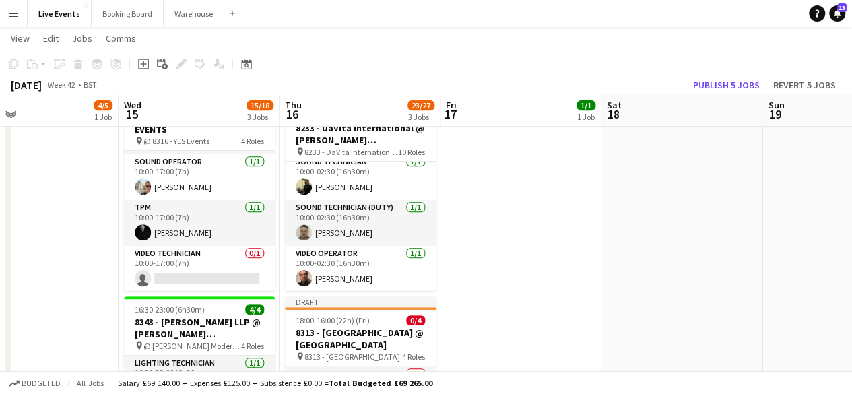
drag, startPoint x: 739, startPoint y: 201, endPoint x: 254, endPoint y: 141, distance: 489.2
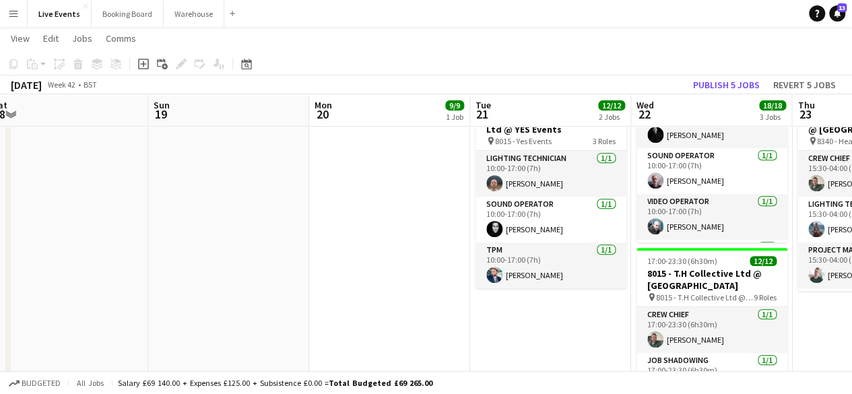
drag, startPoint x: 470, startPoint y: 223, endPoint x: 64, endPoint y: 184, distance: 407.9
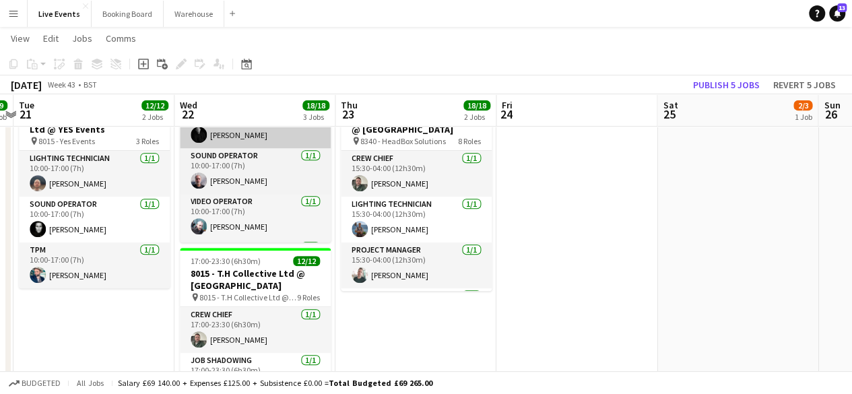
drag, startPoint x: 450, startPoint y: 204, endPoint x: 178, endPoint y: 144, distance: 279.2
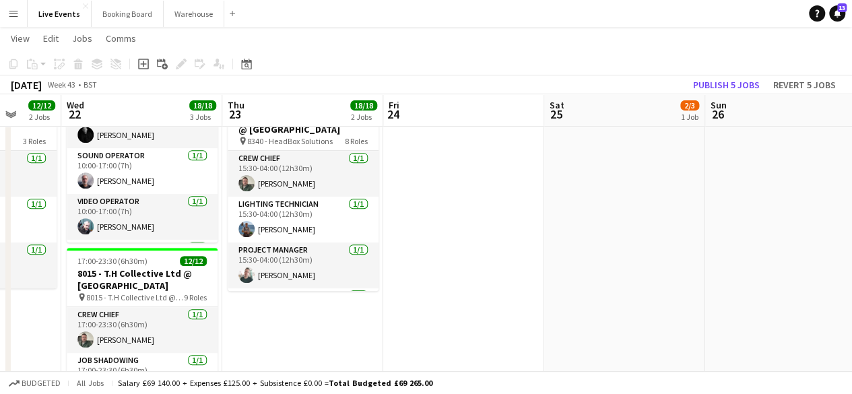
drag, startPoint x: 557, startPoint y: 191, endPoint x: 192, endPoint y: 138, distance: 368.8
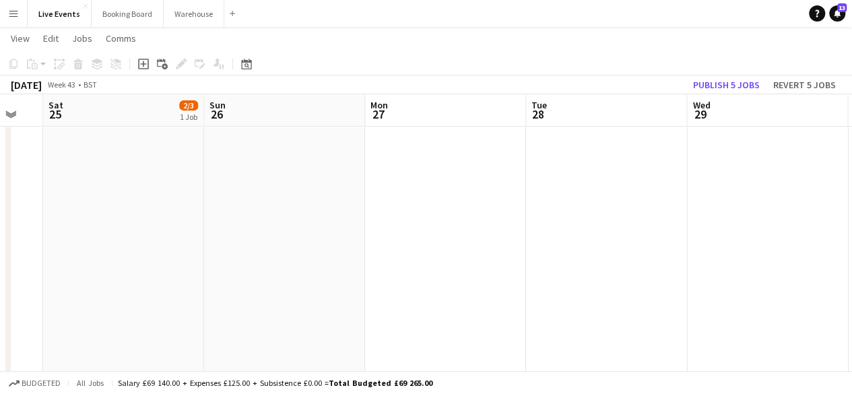
drag, startPoint x: 591, startPoint y: 180, endPoint x: 157, endPoint y: 135, distance: 436.6
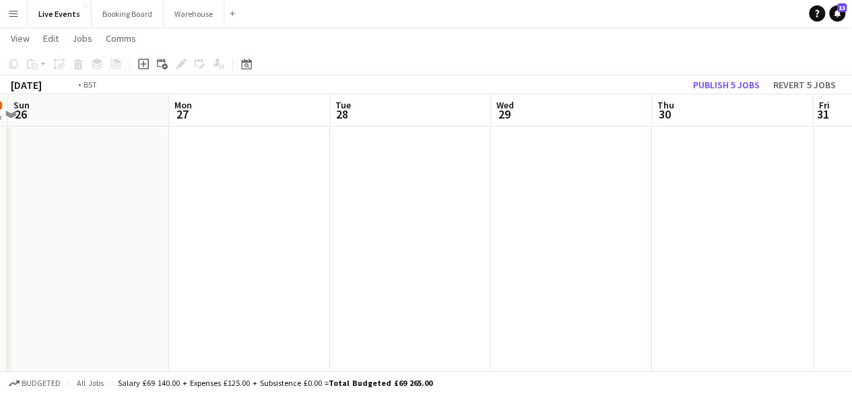
drag, startPoint x: 563, startPoint y: 180, endPoint x: 135, endPoint y: 143, distance: 429.8
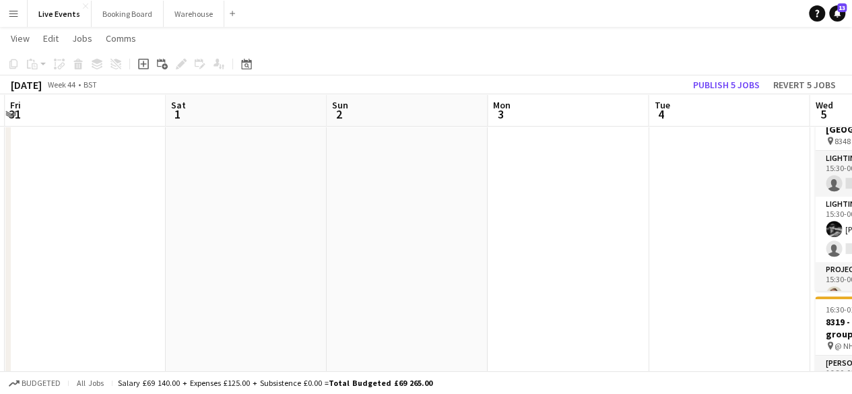
drag, startPoint x: 569, startPoint y: 192, endPoint x: 156, endPoint y: 153, distance: 415.3
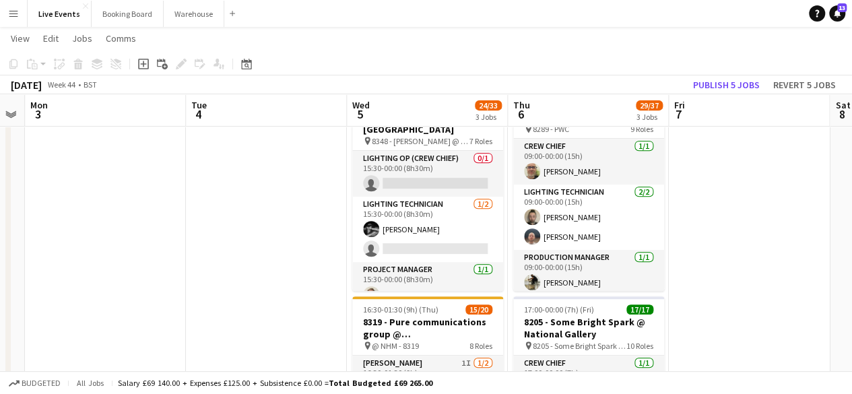
drag, startPoint x: 416, startPoint y: 178, endPoint x: 187, endPoint y: 134, distance: 233.2
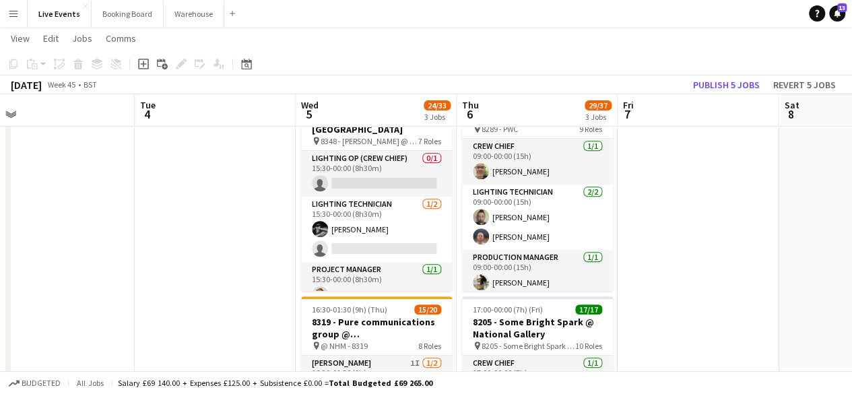
drag, startPoint x: 764, startPoint y: 197, endPoint x: 743, endPoint y: 192, distance: 21.6
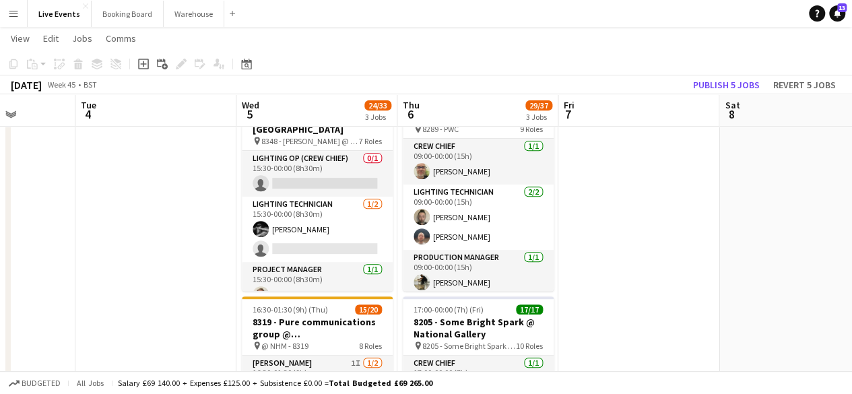
drag, startPoint x: 728, startPoint y: 211, endPoint x: 249, endPoint y: 170, distance: 480.4
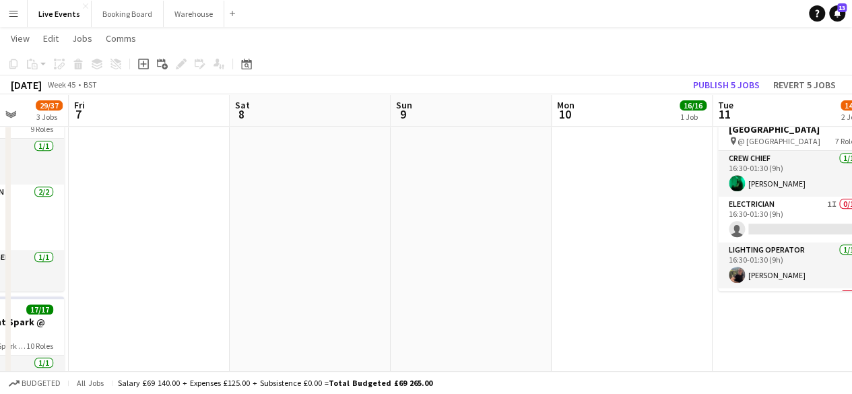
drag, startPoint x: 447, startPoint y: 213, endPoint x: 147, endPoint y: 177, distance: 301.8
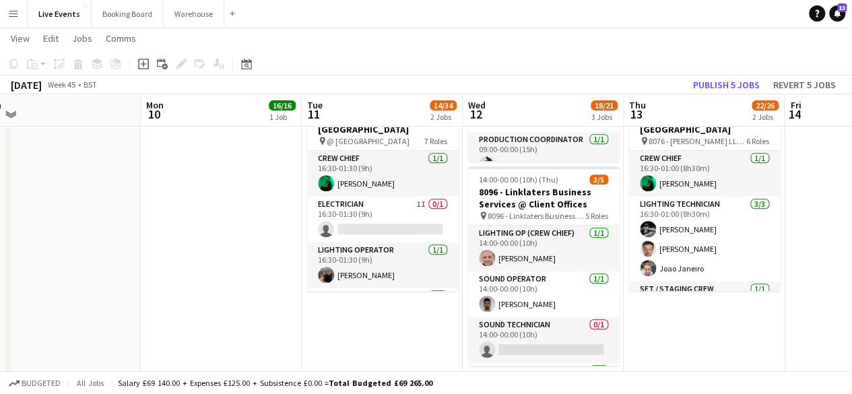
scroll to position [0, 555]
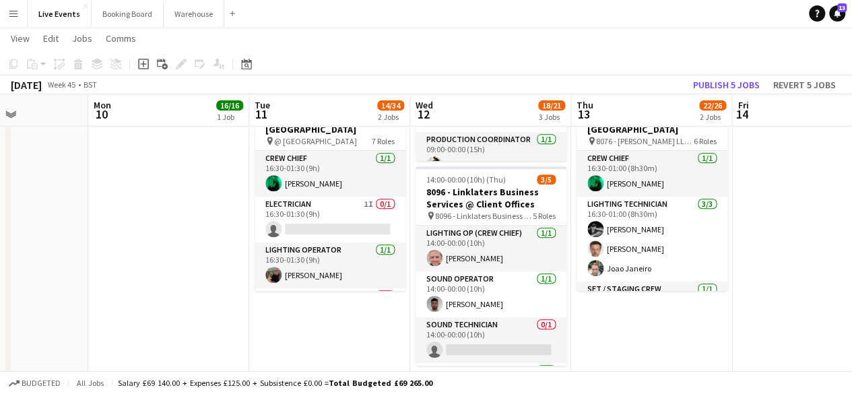
drag, startPoint x: 362, startPoint y: 188, endPoint x: 205, endPoint y: 179, distance: 157.1
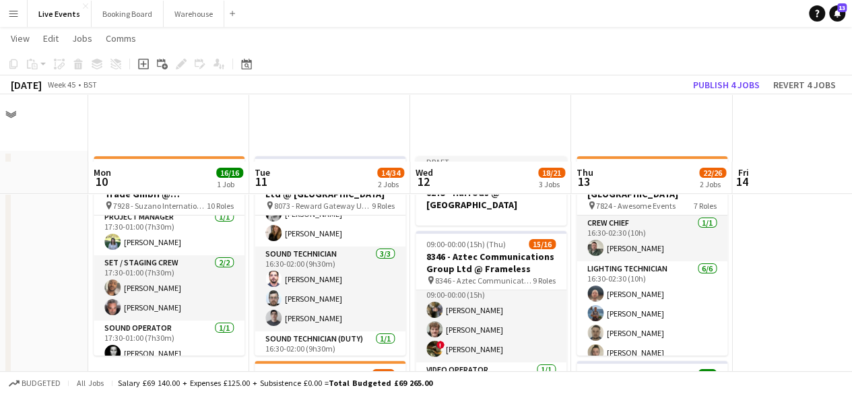
scroll to position [67, 0]
